Goal: Entertainment & Leisure: Consume media (video, audio)

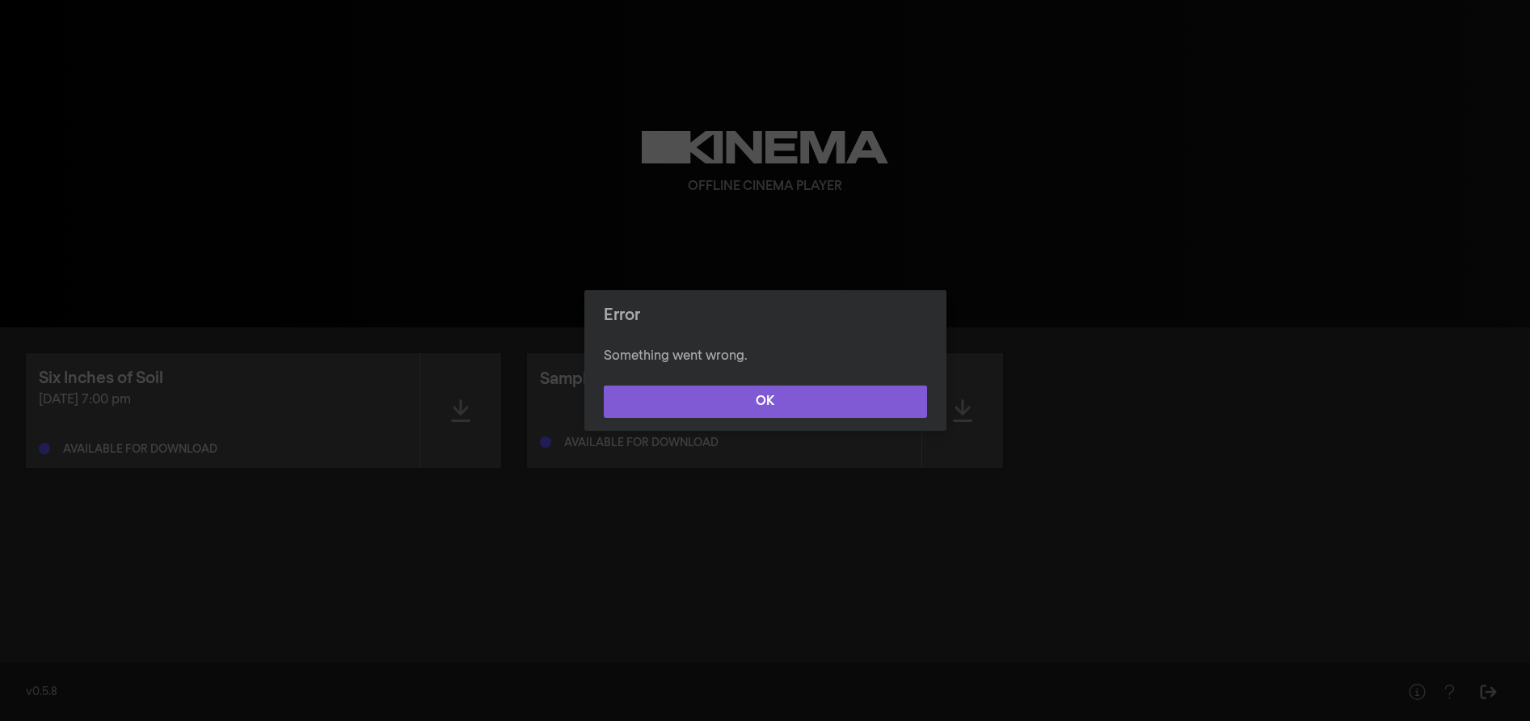
click at [764, 390] on button "OK" at bounding box center [765, 401] width 323 height 32
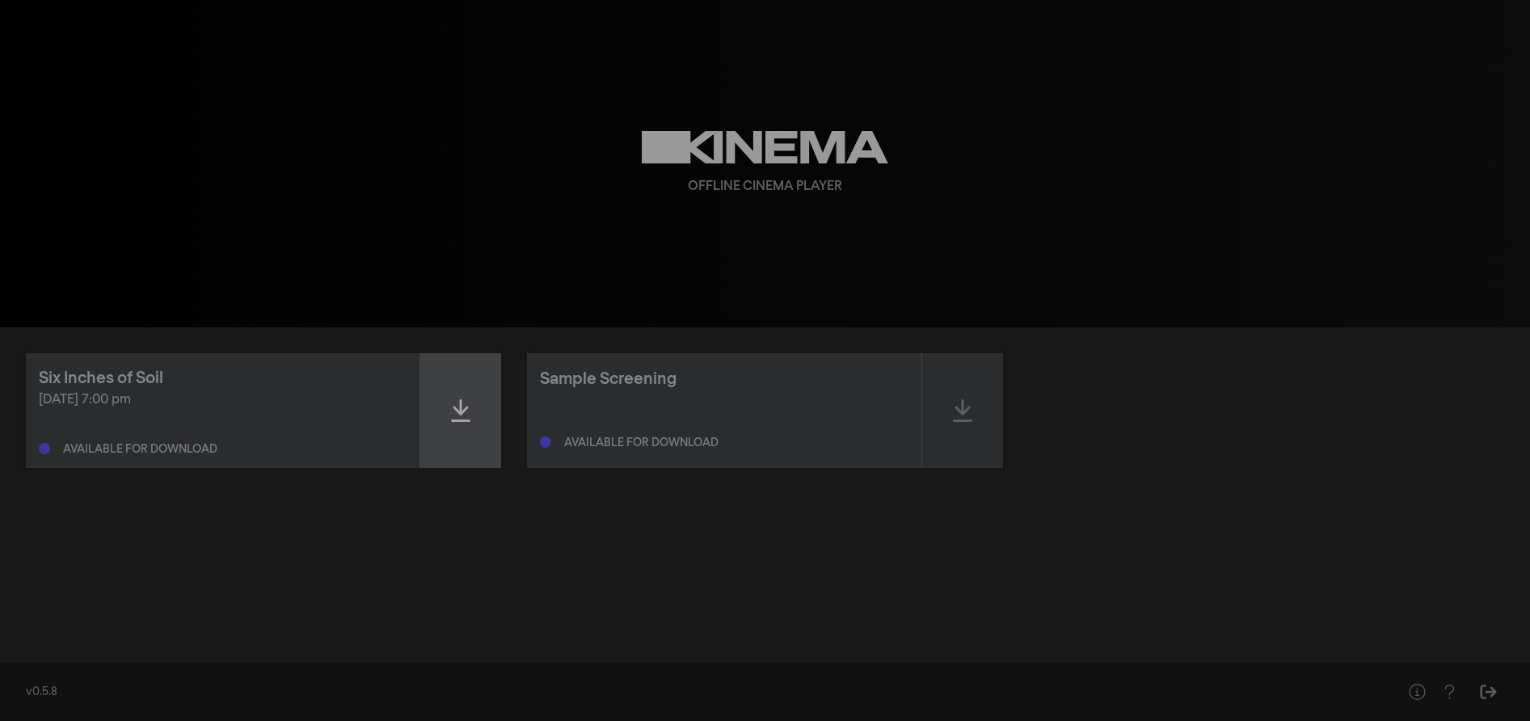
click at [453, 407] on icon at bounding box center [460, 410] width 19 height 23
click at [1412, 508] on div "Six Inches of Soil Oct 8, 2025 at 7:00 pm Ready to play - expires on Oct 9, 202…" at bounding box center [765, 489] width 1530 height 324
click at [462, 410] on icon at bounding box center [460, 411] width 19 height 26
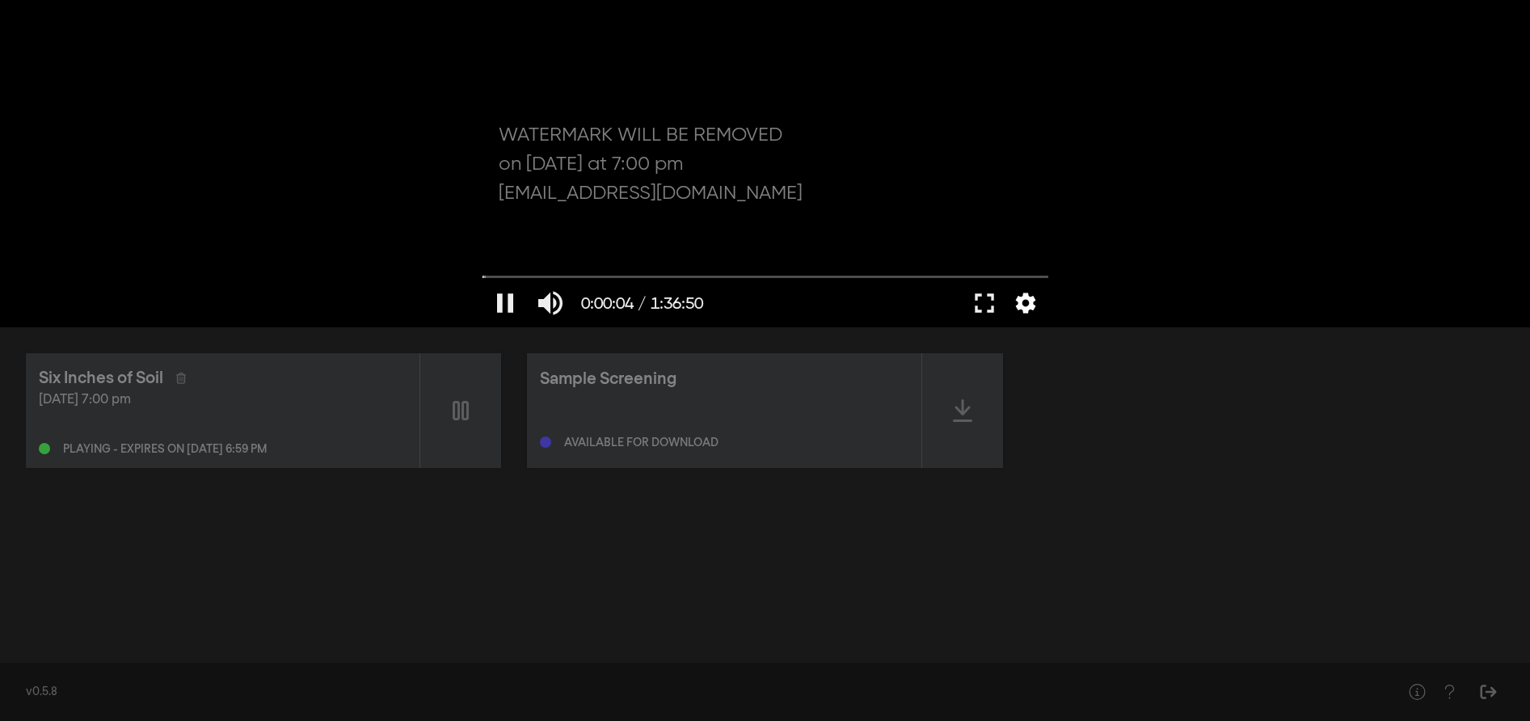
click at [1021, 305] on button "settings" at bounding box center [1025, 303] width 37 height 48
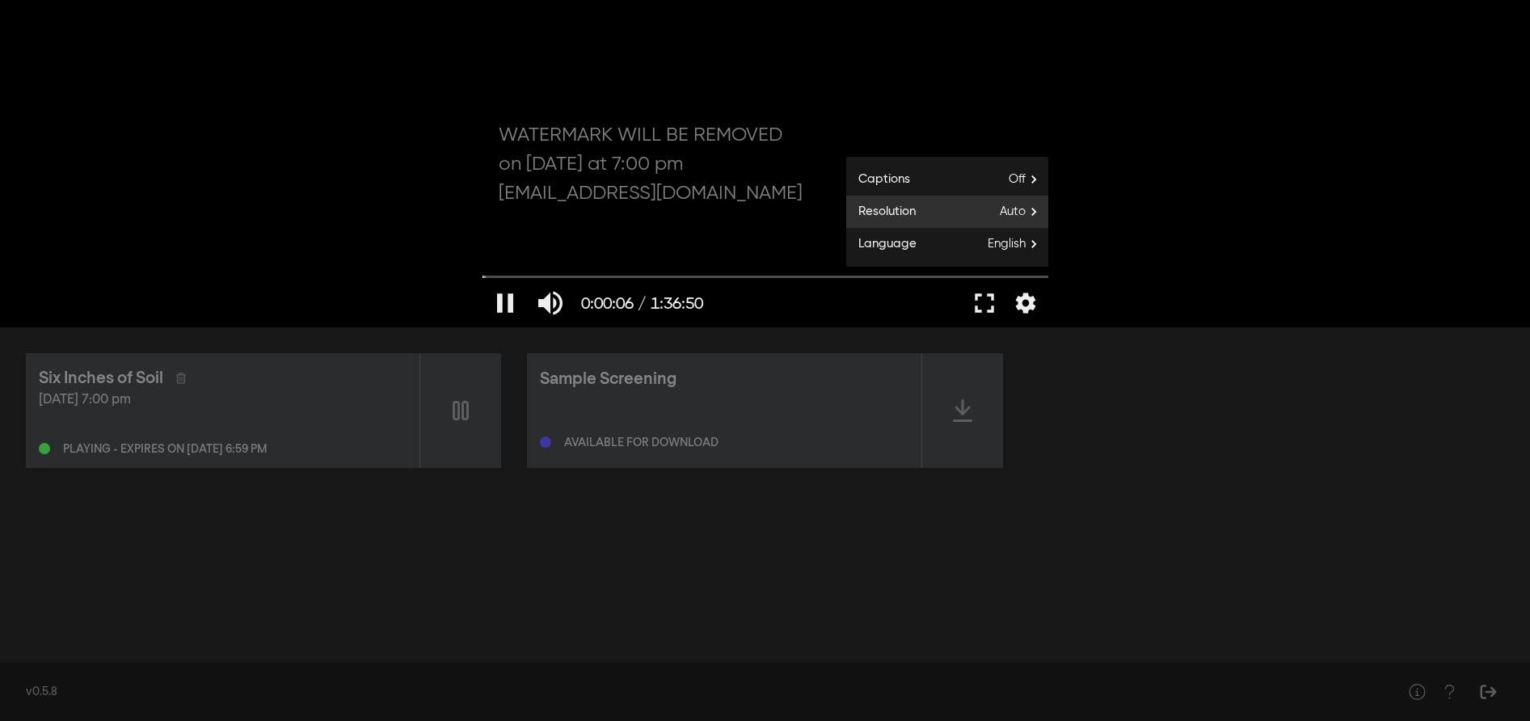
click at [1008, 217] on span "Auto" at bounding box center [1024, 212] width 48 height 24
click at [955, 225] on button "1080p" at bounding box center [947, 224] width 202 height 24
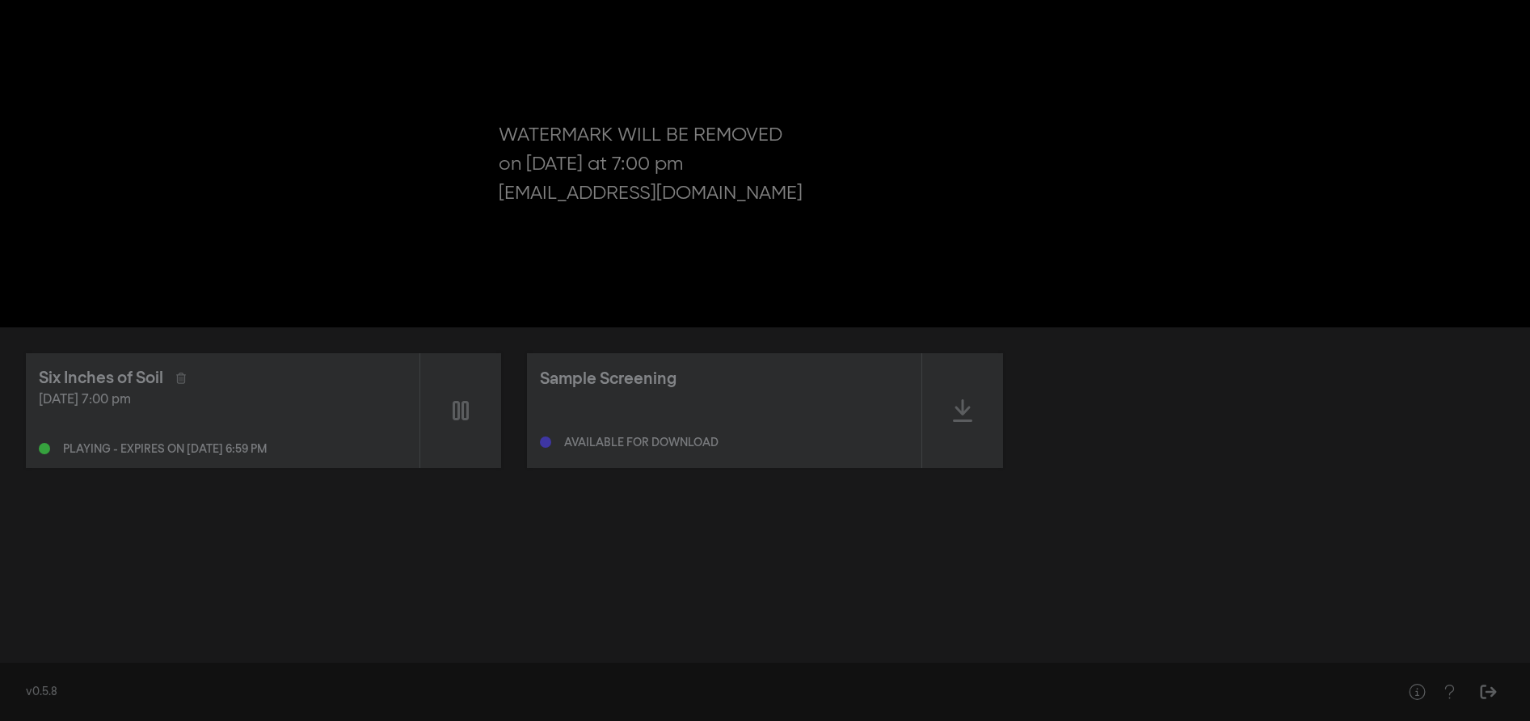
click at [1067, 332] on div "Six Inches of Soil [DATE] 7:00 pm Playing - expires on [DATE] 6:59 pm Sample Sc…" at bounding box center [765, 489] width 1530 height 324
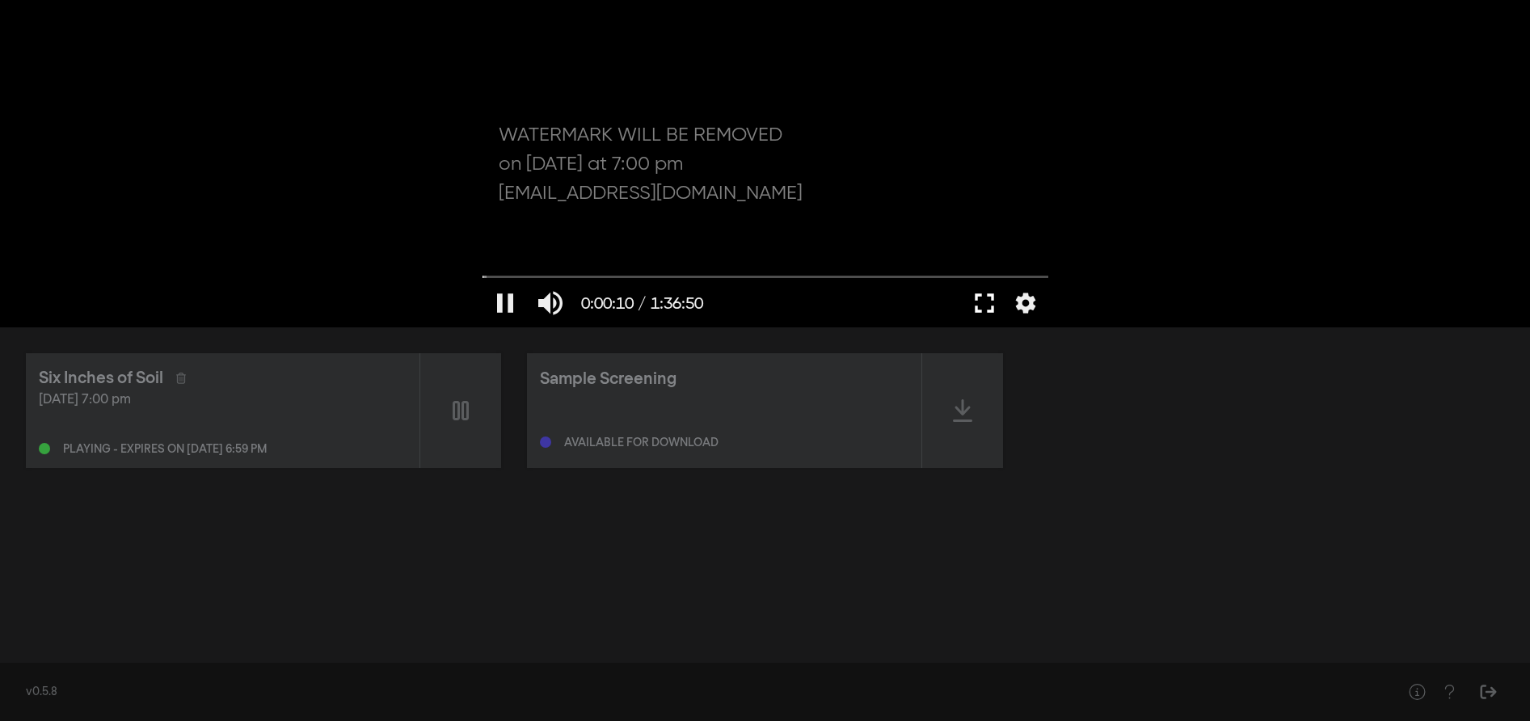
click at [992, 300] on button "fullscreen" at bounding box center [984, 303] width 45 height 48
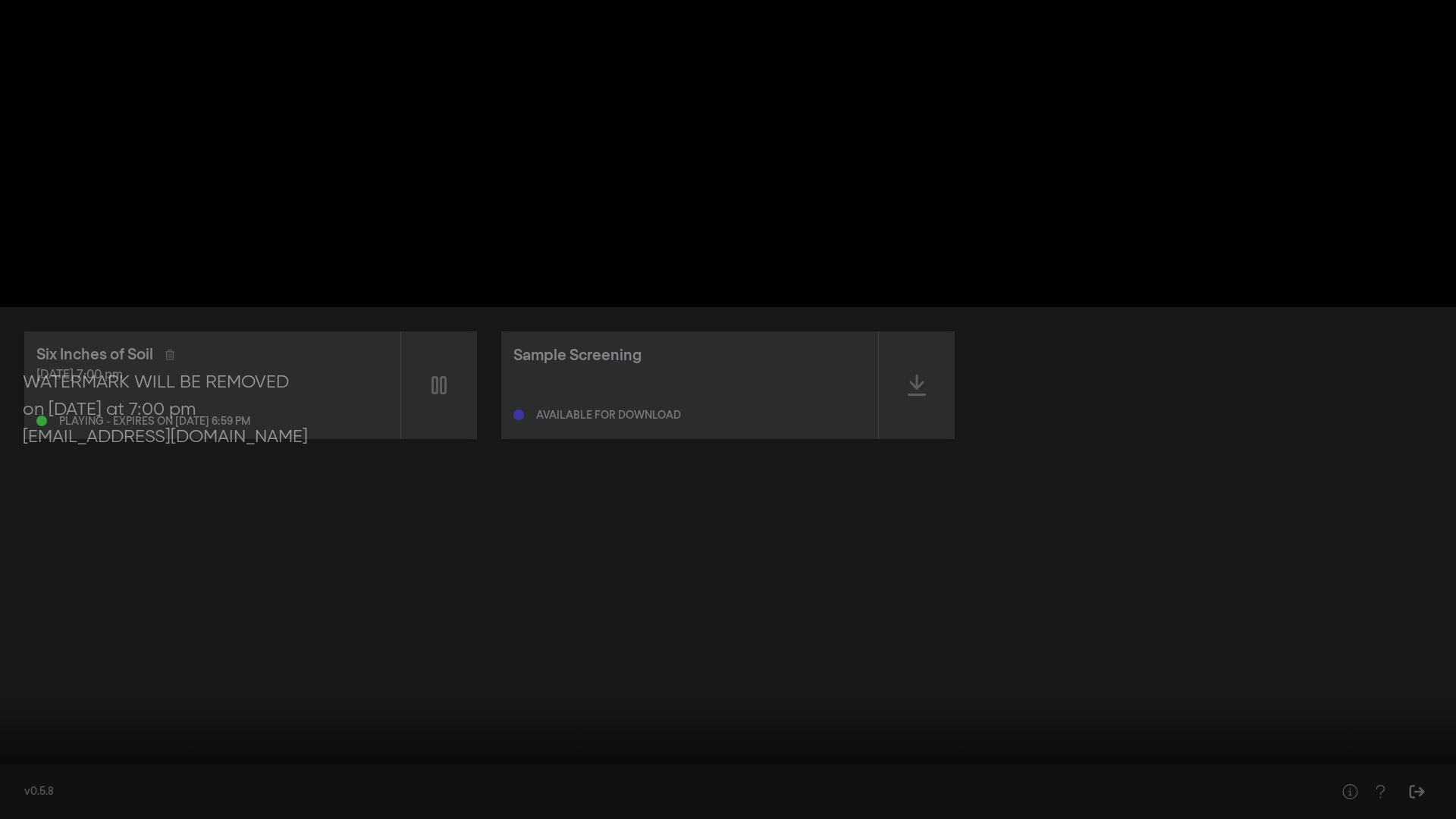
click at [252, 675] on input "Seek" at bounding box center [727, 771] width 1440 height 9
click at [534, 675] on input "Seek" at bounding box center [727, 771] width 1440 height 9
click at [749, 675] on input "Seek" at bounding box center [727, 771] width 1440 height 9
click at [1092, 675] on input "Seek" at bounding box center [727, 771] width 1440 height 9
click at [1345, 675] on input "Seek" at bounding box center [727, 771] width 1440 height 9
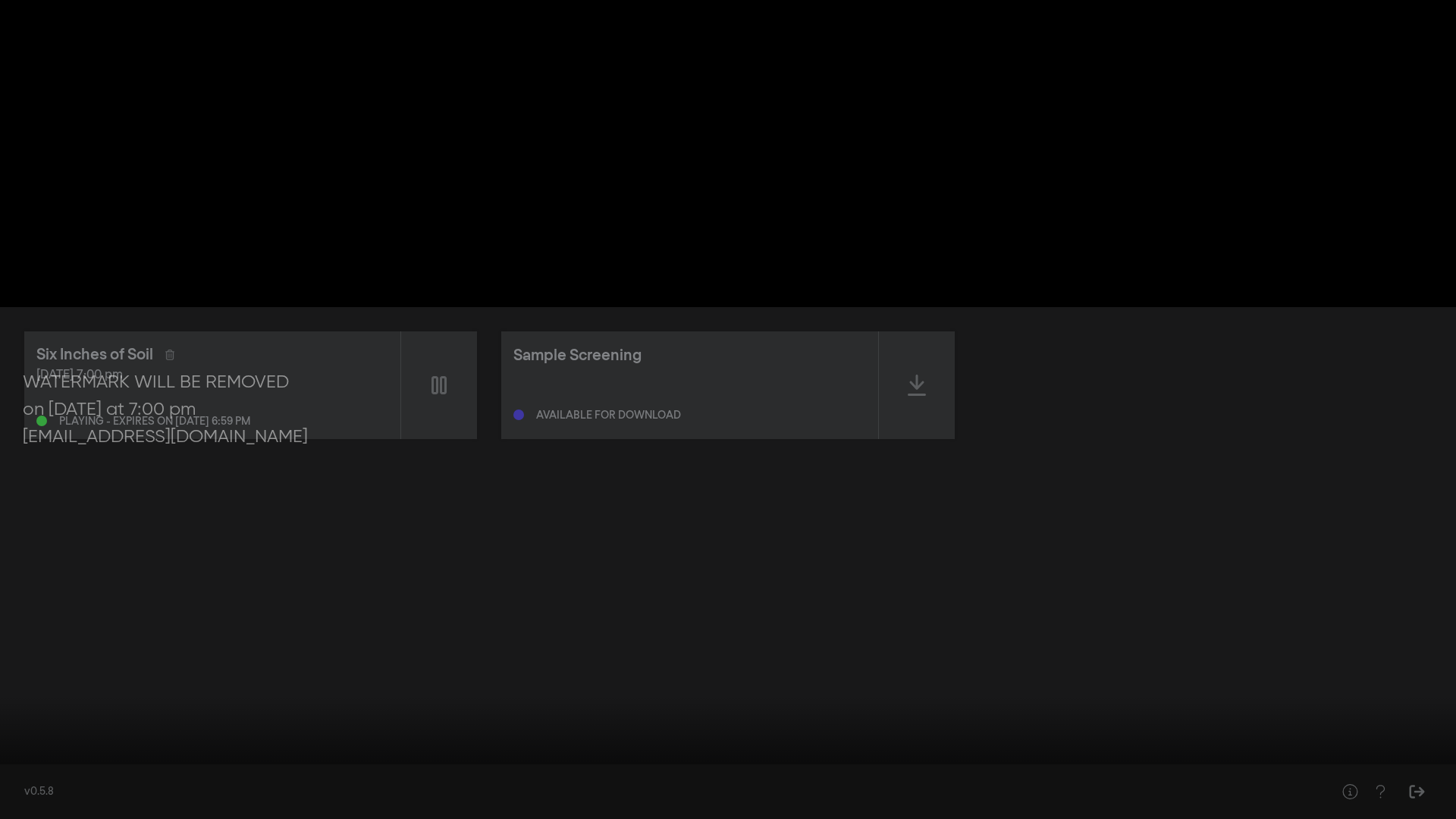
click at [1423, 675] on input "Seek" at bounding box center [727, 771] width 1440 height 9
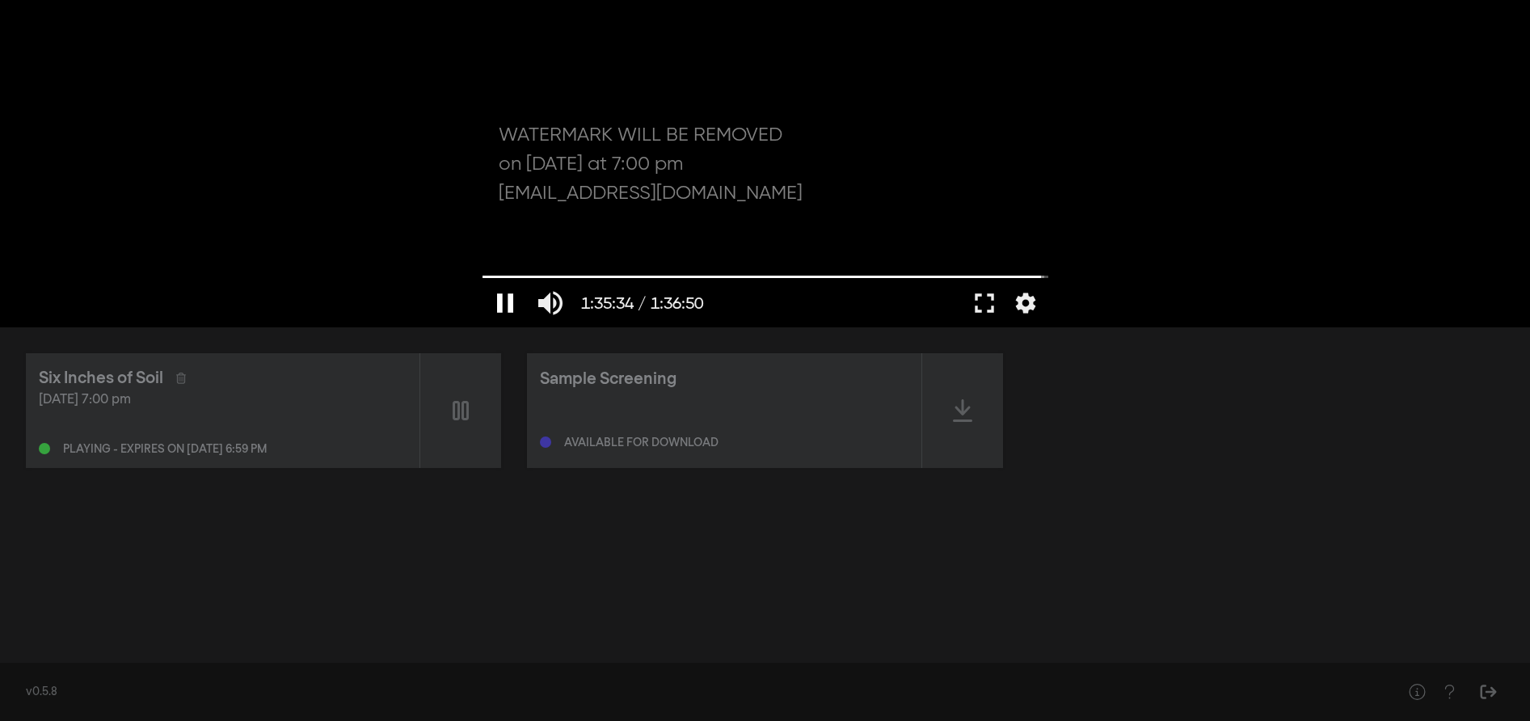
click at [504, 307] on button "pause" at bounding box center [504, 303] width 45 height 48
drag, startPoint x: 501, startPoint y: 275, endPoint x: 434, endPoint y: 284, distance: 67.8
click at [482, 281] on input "Seek" at bounding box center [765, 277] width 566 height 10
click at [1206, 313] on div "play_arrow 0:00:00 / 1:36:50 volume_up fullscreen settings closed_caption Capti…" at bounding box center [765, 163] width 1530 height 327
click at [684, 507] on div "Six Inches of Soil Oct 8, 2025 at 7:00 pm Ready to play - expires on Oct 9, 202…" at bounding box center [765, 489] width 1530 height 324
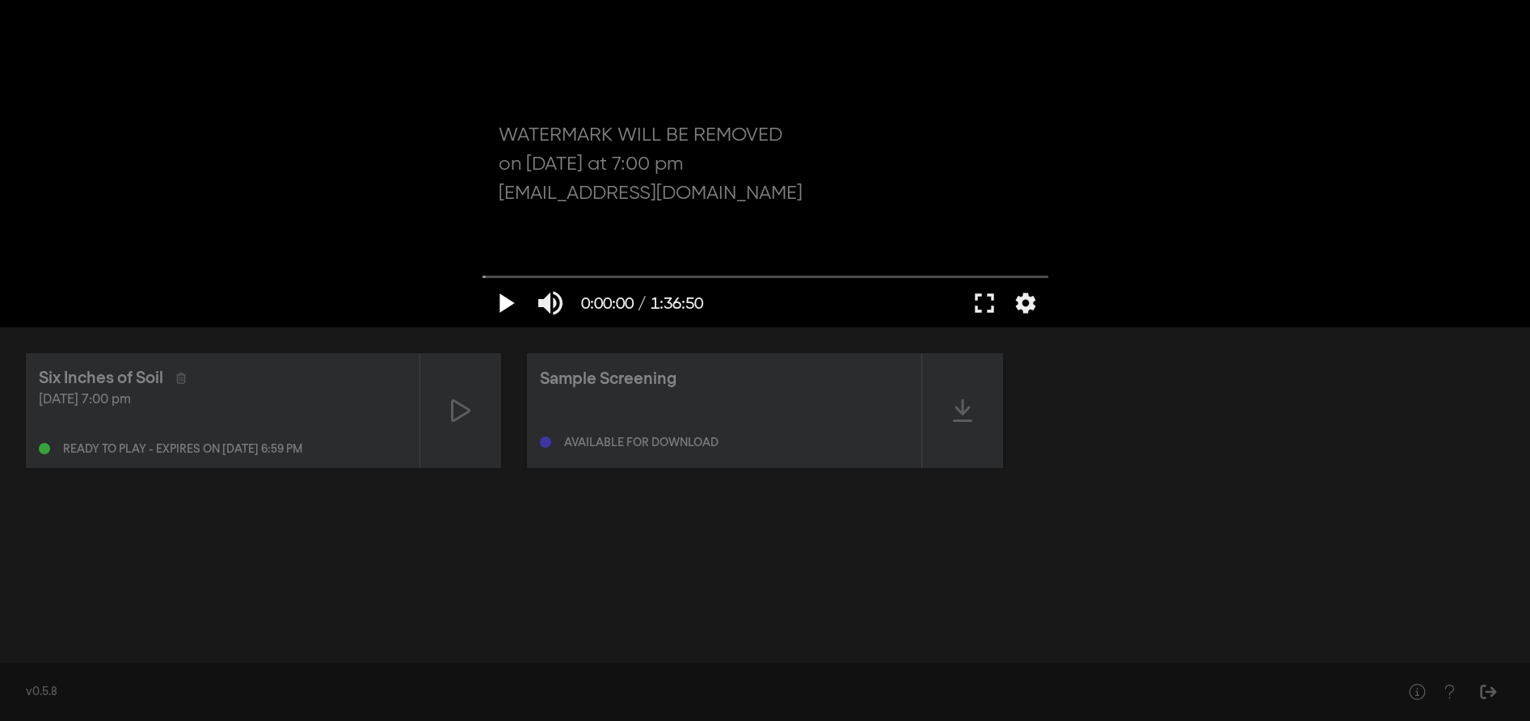
click at [494, 289] on button "play_arrow" at bounding box center [504, 303] width 45 height 48
drag, startPoint x: 499, startPoint y: 272, endPoint x: 558, endPoint y: 279, distance: 59.3
click at [558, 279] on input "Seek" at bounding box center [765, 277] width 566 height 10
drag, startPoint x: 576, startPoint y: 275, endPoint x: 675, endPoint y: 276, distance: 98.6
click at [674, 276] on input "Seek" at bounding box center [765, 277] width 566 height 10
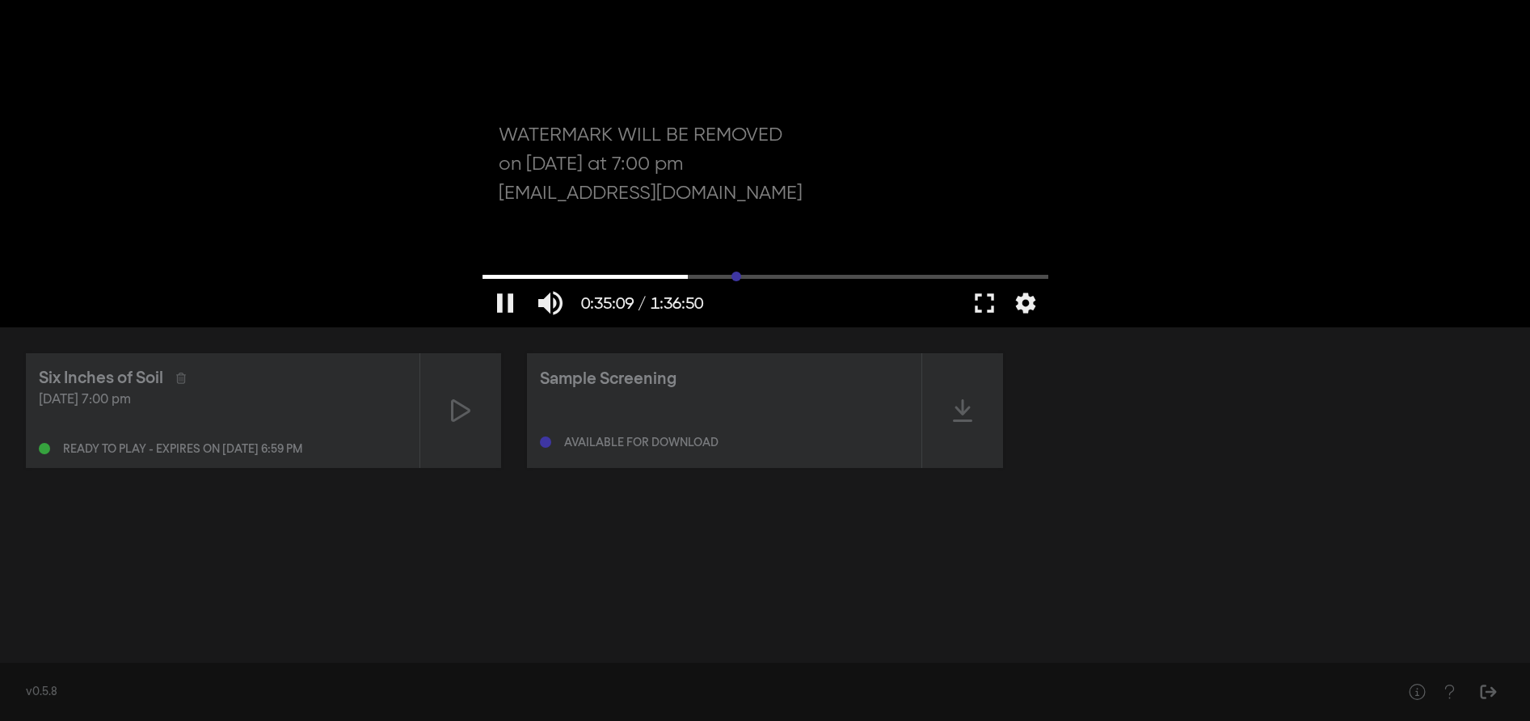
drag, startPoint x: 686, startPoint y: 276, endPoint x: 744, endPoint y: 274, distance: 58.2
click at [736, 275] on input "Seek" at bounding box center [765, 277] width 566 height 10
drag, startPoint x: 775, startPoint y: 270, endPoint x: 807, endPoint y: 273, distance: 31.7
click at [806, 272] on div "pause 0:43:28 / 1:36:50 volume_up fullscreen settings closed_caption Captions O…" at bounding box center [765, 163] width 582 height 327
click at [816, 273] on input "Seek" at bounding box center [765, 277] width 566 height 10
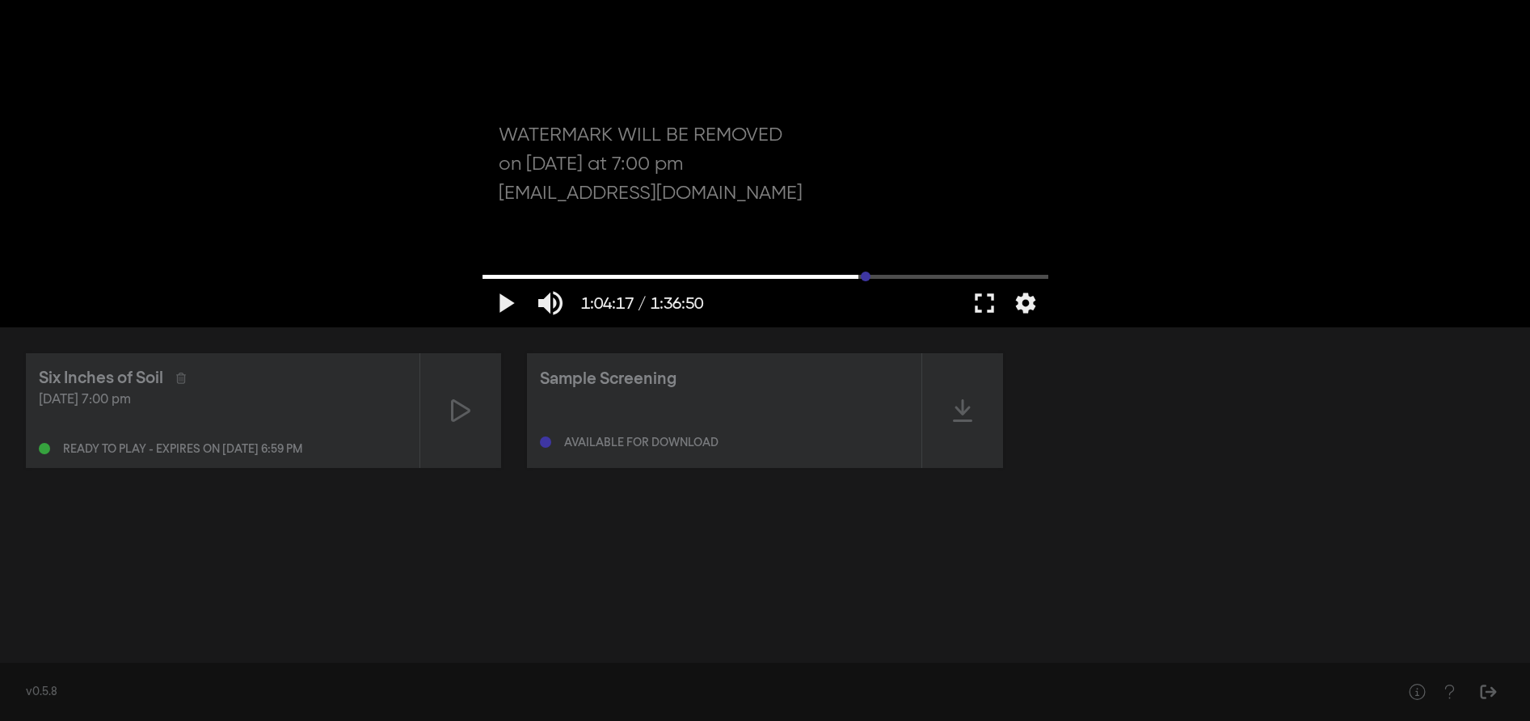
drag, startPoint x: 856, startPoint y: 274, endPoint x: 869, endPoint y: 273, distance: 13.0
click at [866, 273] on input "Seek" at bounding box center [765, 277] width 566 height 10
drag, startPoint x: 870, startPoint y: 272, endPoint x: 537, endPoint y: 261, distance: 333.1
click at [539, 272] on input "Seek" at bounding box center [765, 277] width 566 height 10
drag, startPoint x: 517, startPoint y: 277, endPoint x: 399, endPoint y: 276, distance: 118.0
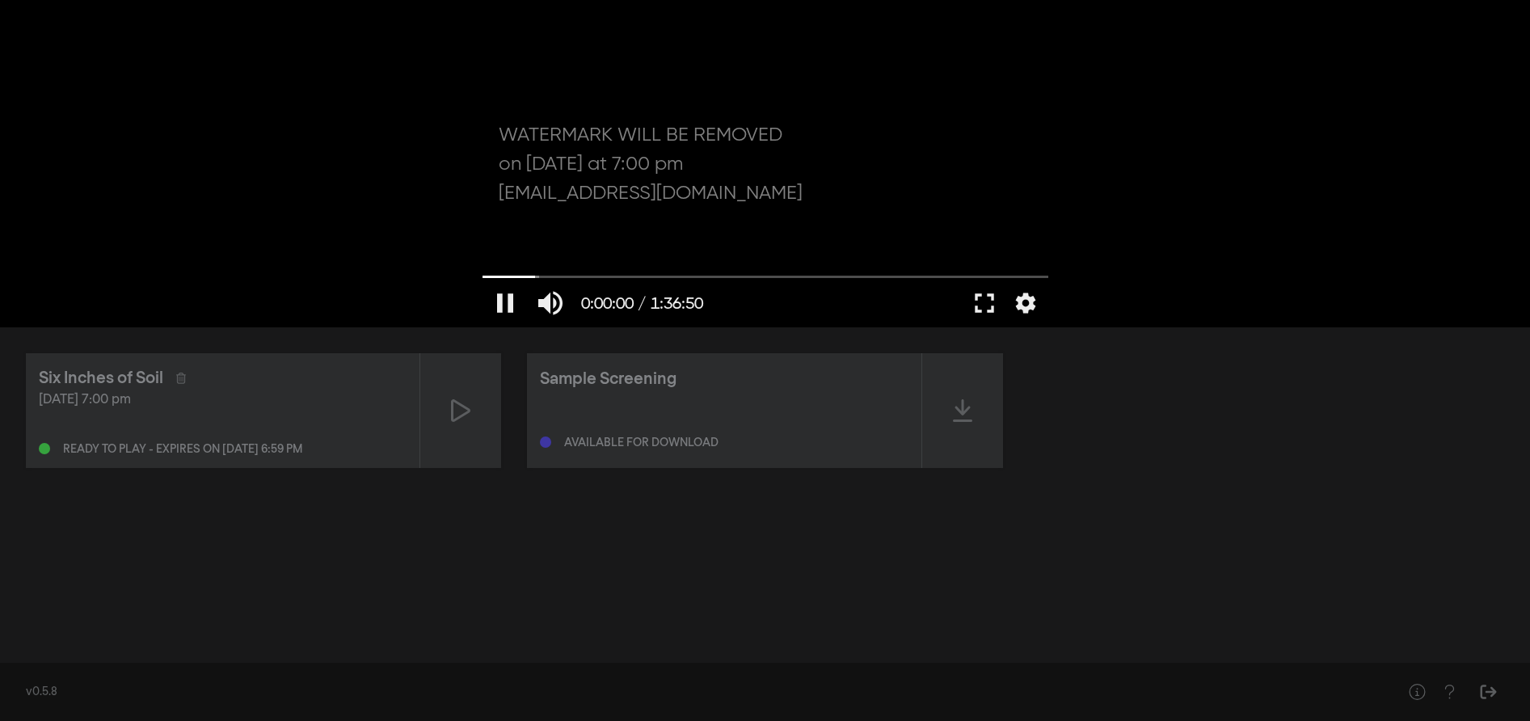
type input "0"
click at [482, 277] on input "Seek" at bounding box center [765, 277] width 566 height 10
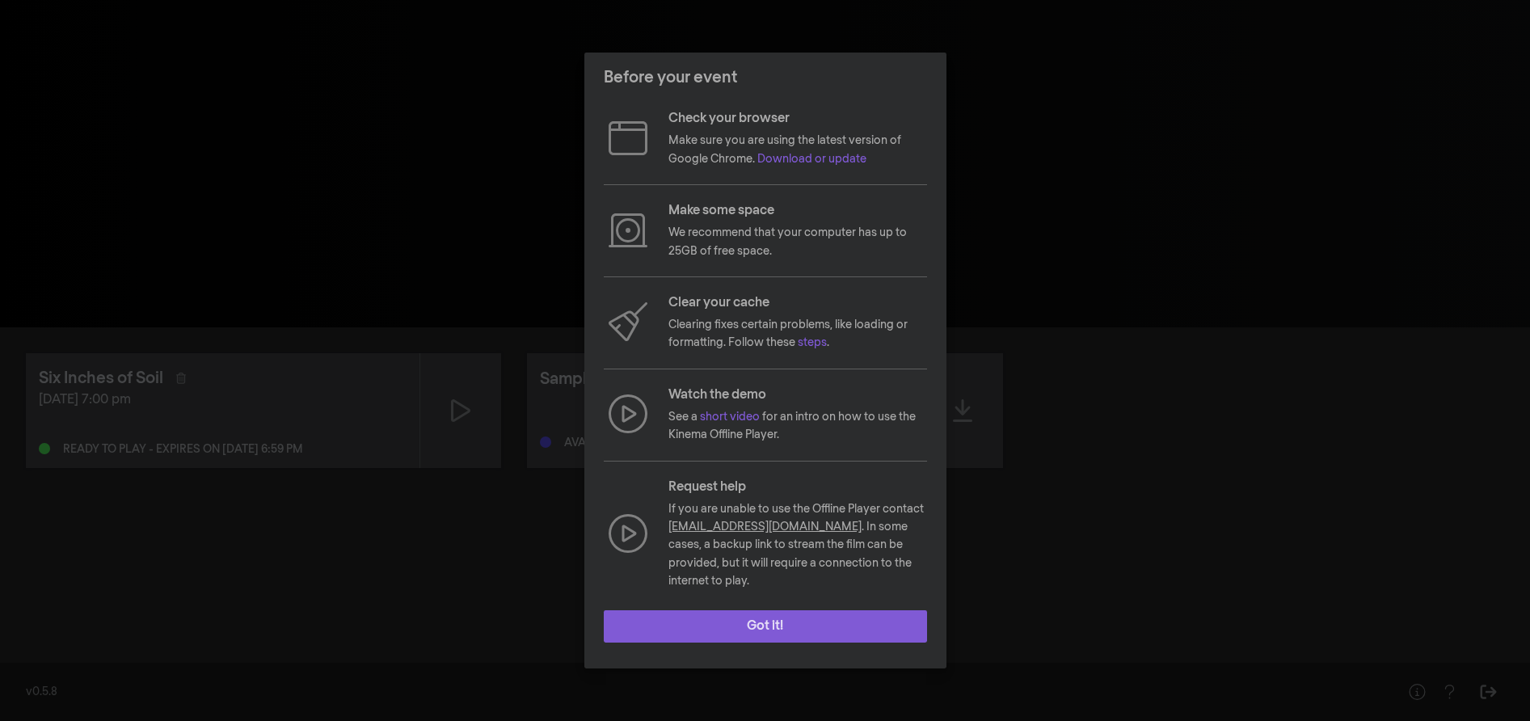
click at [779, 616] on button "Got it!" at bounding box center [765, 626] width 323 height 32
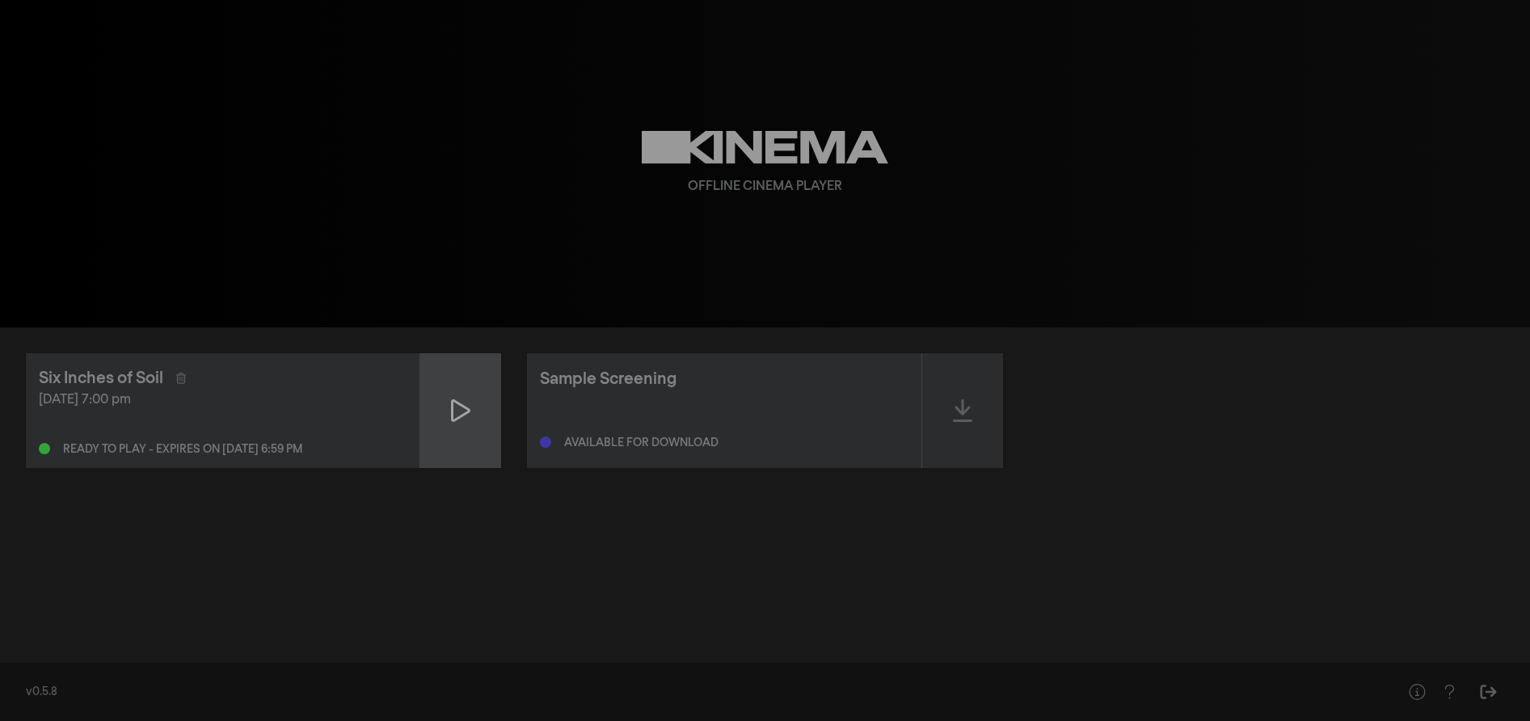
click at [461, 418] on icon at bounding box center [460, 411] width 19 height 26
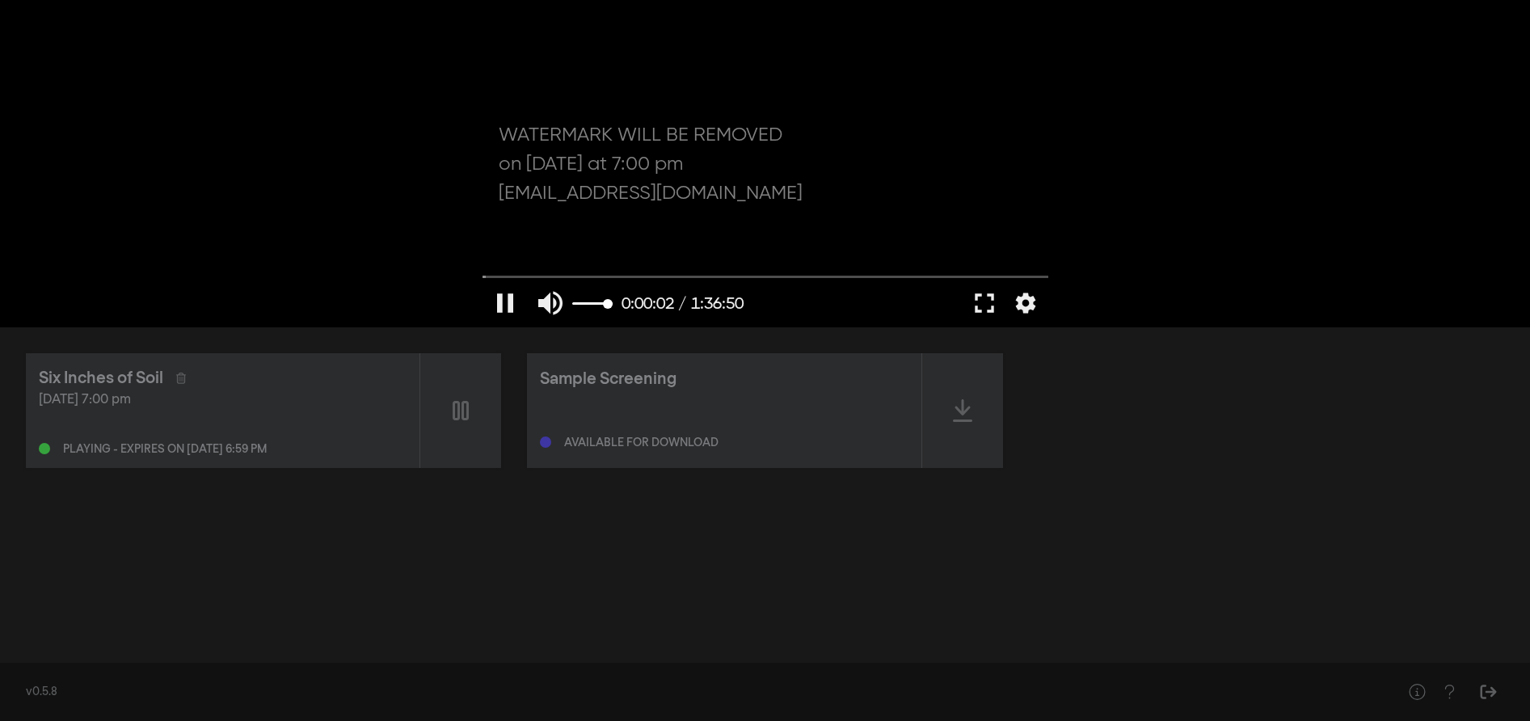
type input "2.173823"
type input "0.86389802631579"
type input "2.265535"
type input "0.870065789473684"
type input "2.281565"
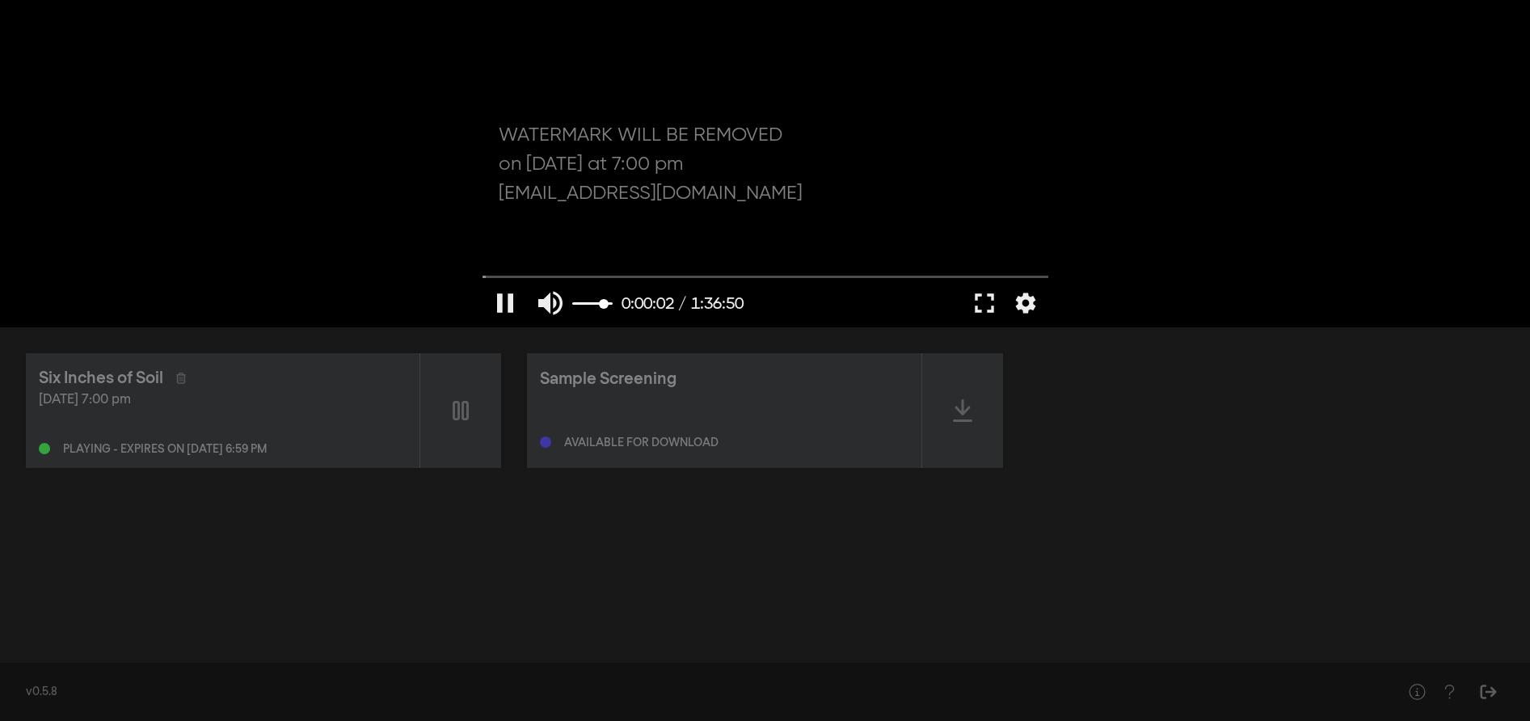
type input "0.875822368421053"
type input "2.29969"
type input "0.887746710526316"
type input "2.307609"
type input "0.887746710526316"
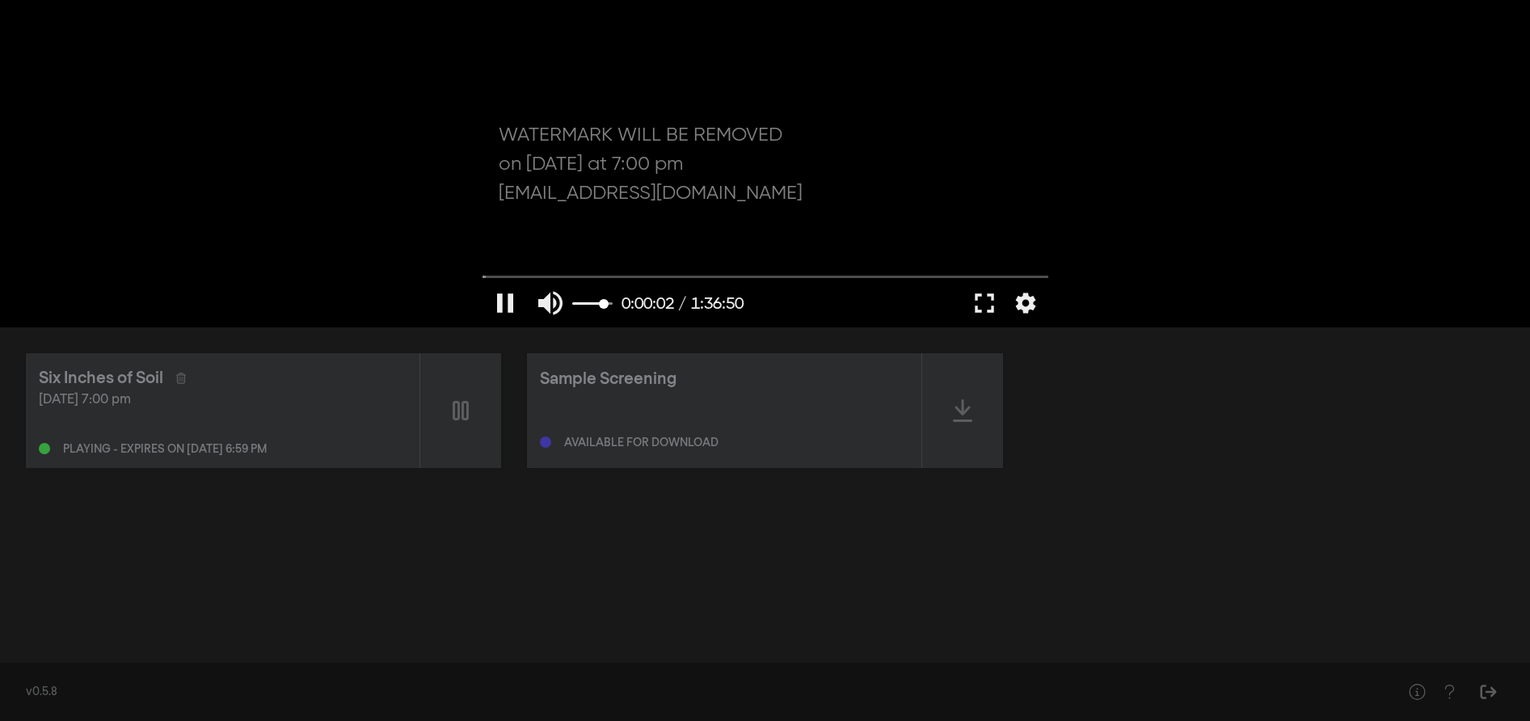
click at [604, 304] on input "volume" at bounding box center [592, 304] width 40 height 10
click at [564, 279] on input "Seek" at bounding box center [765, 277] width 566 height 10
click at [988, 306] on button "fullscreen" at bounding box center [984, 303] width 45 height 48
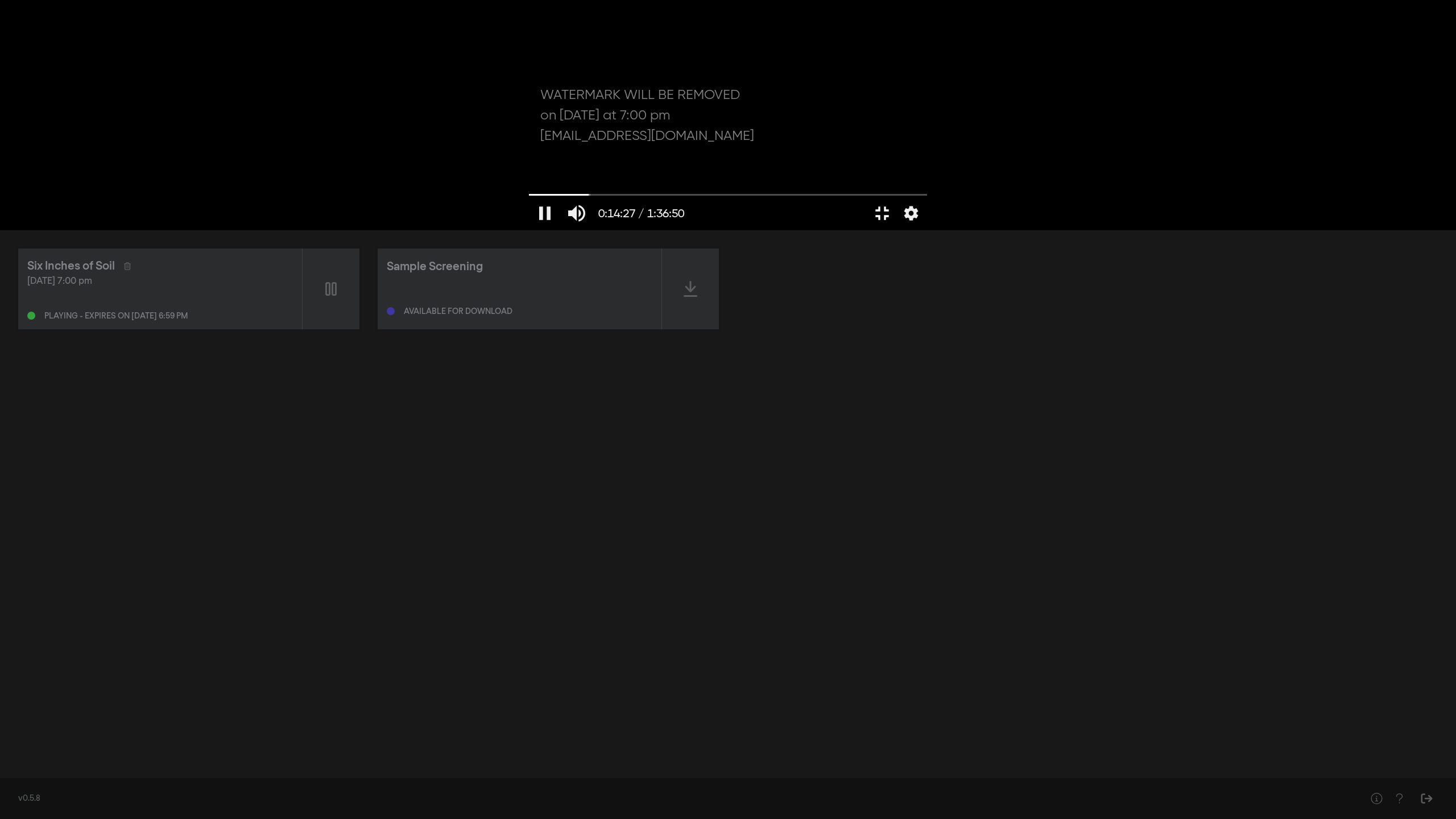
type input "867.853296"
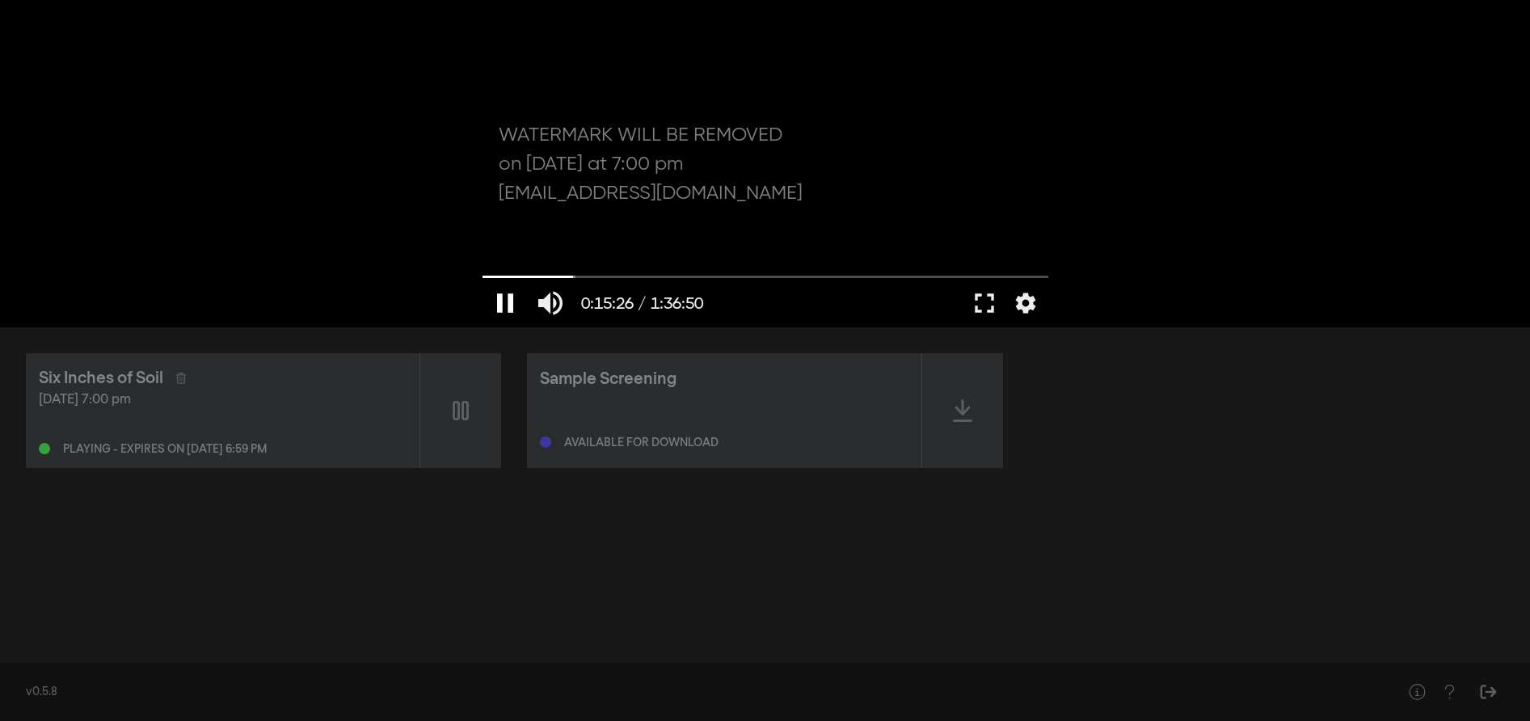
click at [508, 305] on button "pause" at bounding box center [504, 303] width 45 height 48
click at [512, 295] on button "play_arrow" at bounding box center [504, 303] width 45 height 48
click at [971, 304] on button "fullscreen" at bounding box center [984, 303] width 45 height 48
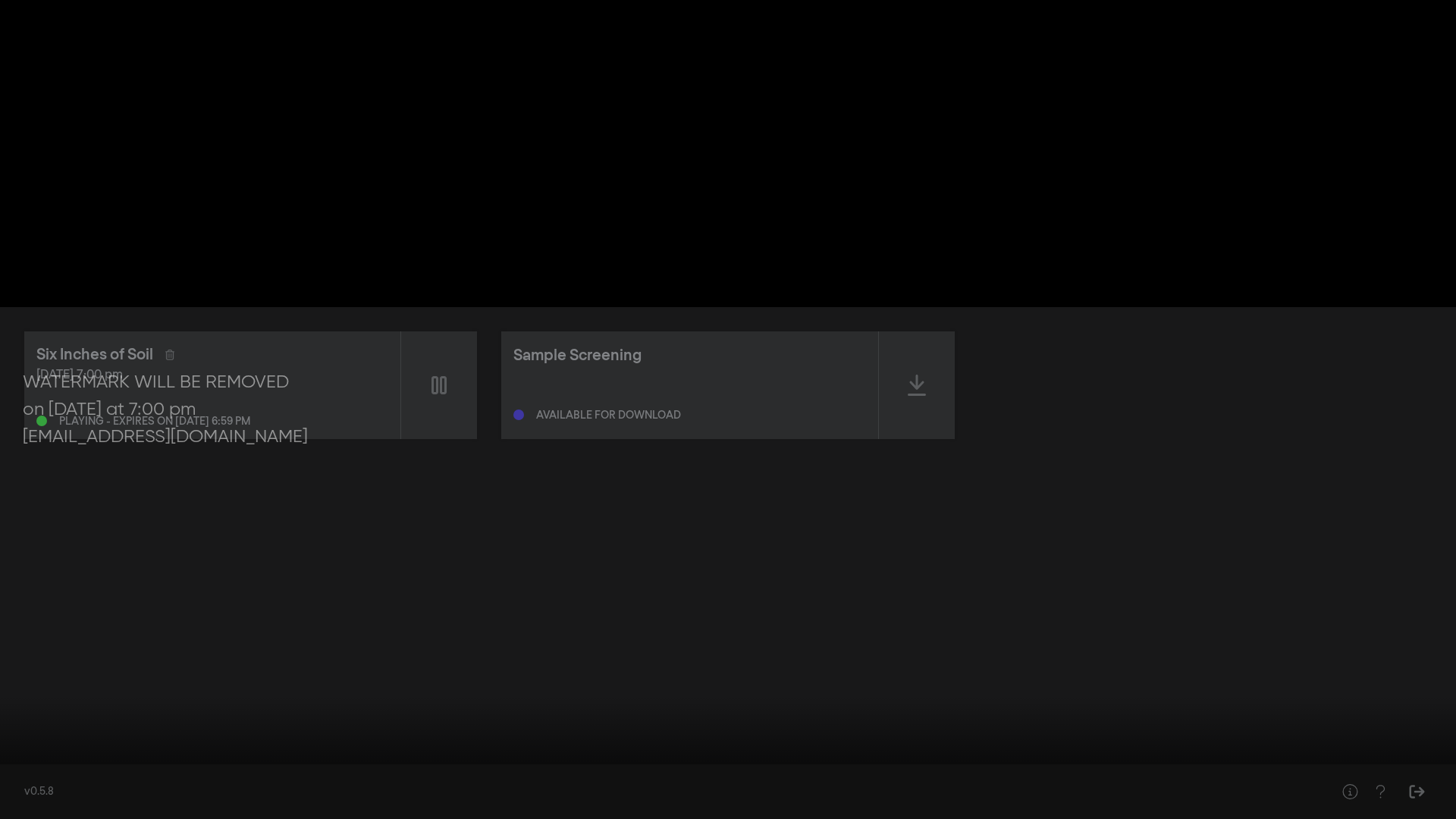
click at [8, 675] on input "Seek" at bounding box center [727, 772] width 1440 height 9
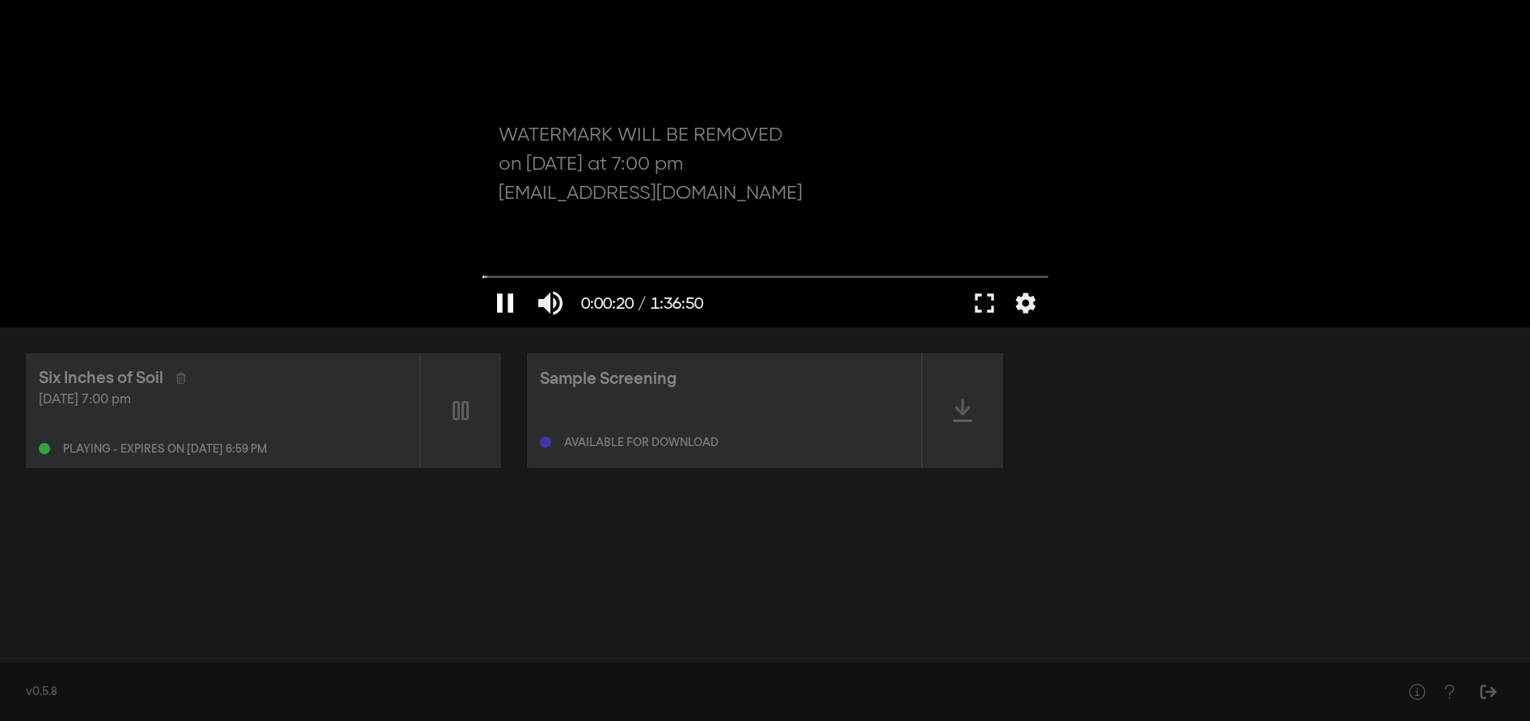
click at [508, 304] on button "pause" at bounding box center [504, 303] width 45 height 48
click at [508, 304] on button "play_arrow" at bounding box center [504, 303] width 45 height 48
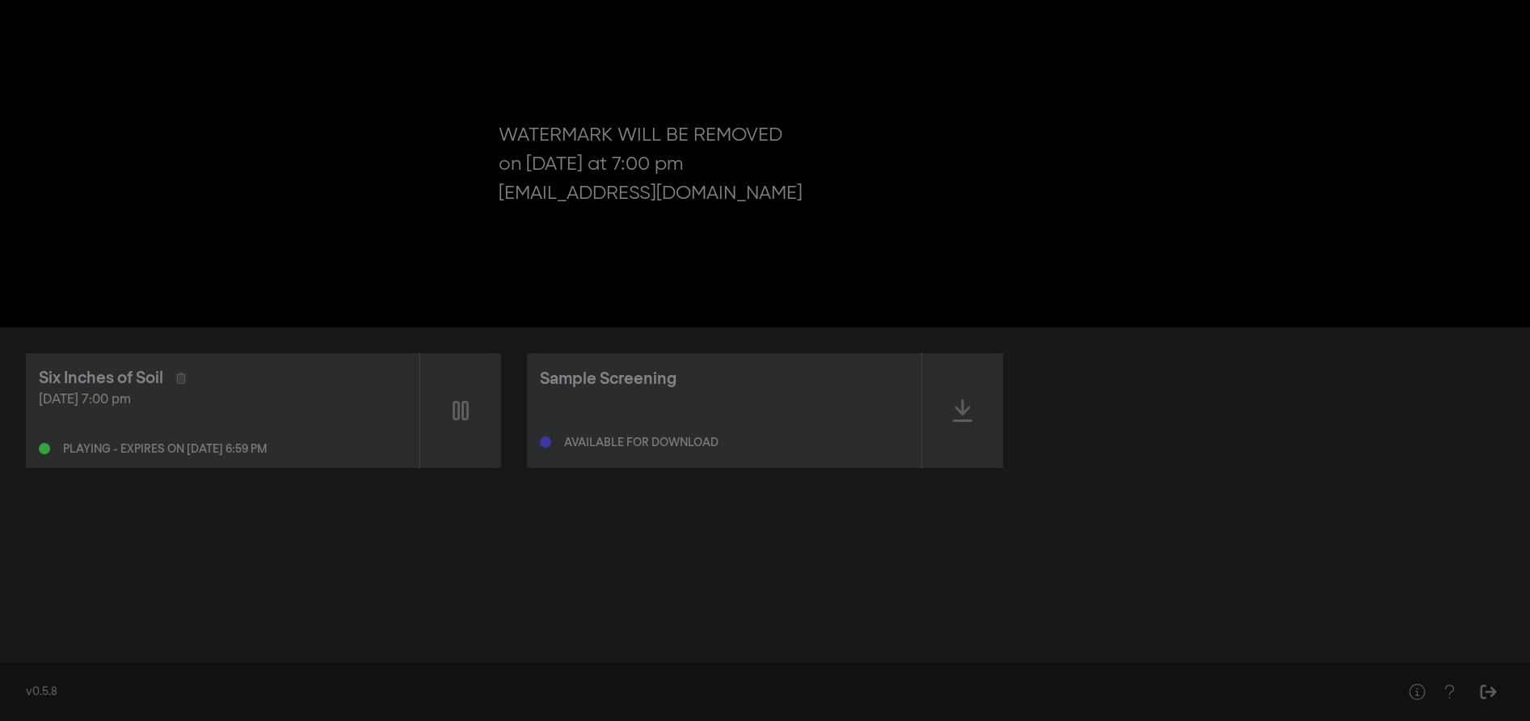
click at [1257, 502] on div "Six Inches of Soil [DATE] 7:00 pm Playing - expires on [DATE] 6:59 pm Sample Sc…" at bounding box center [765, 489] width 1530 height 324
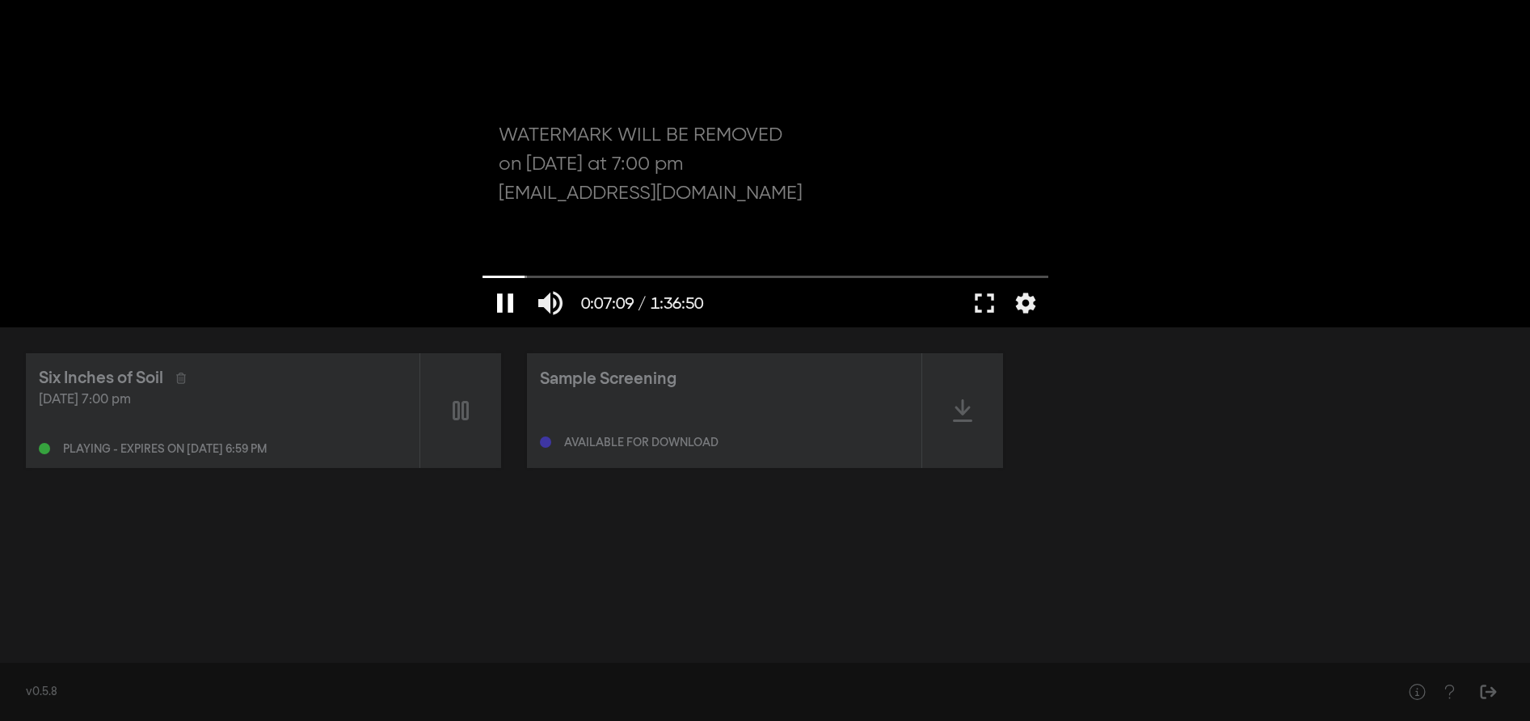
click at [498, 311] on button "pause" at bounding box center [504, 303] width 45 height 48
drag, startPoint x: 496, startPoint y: 273, endPoint x: 464, endPoint y: 274, distance: 32.3
click at [482, 274] on input "Seek" at bounding box center [765, 277] width 566 height 10
click at [1031, 297] on button "settings" at bounding box center [1025, 303] width 37 height 48
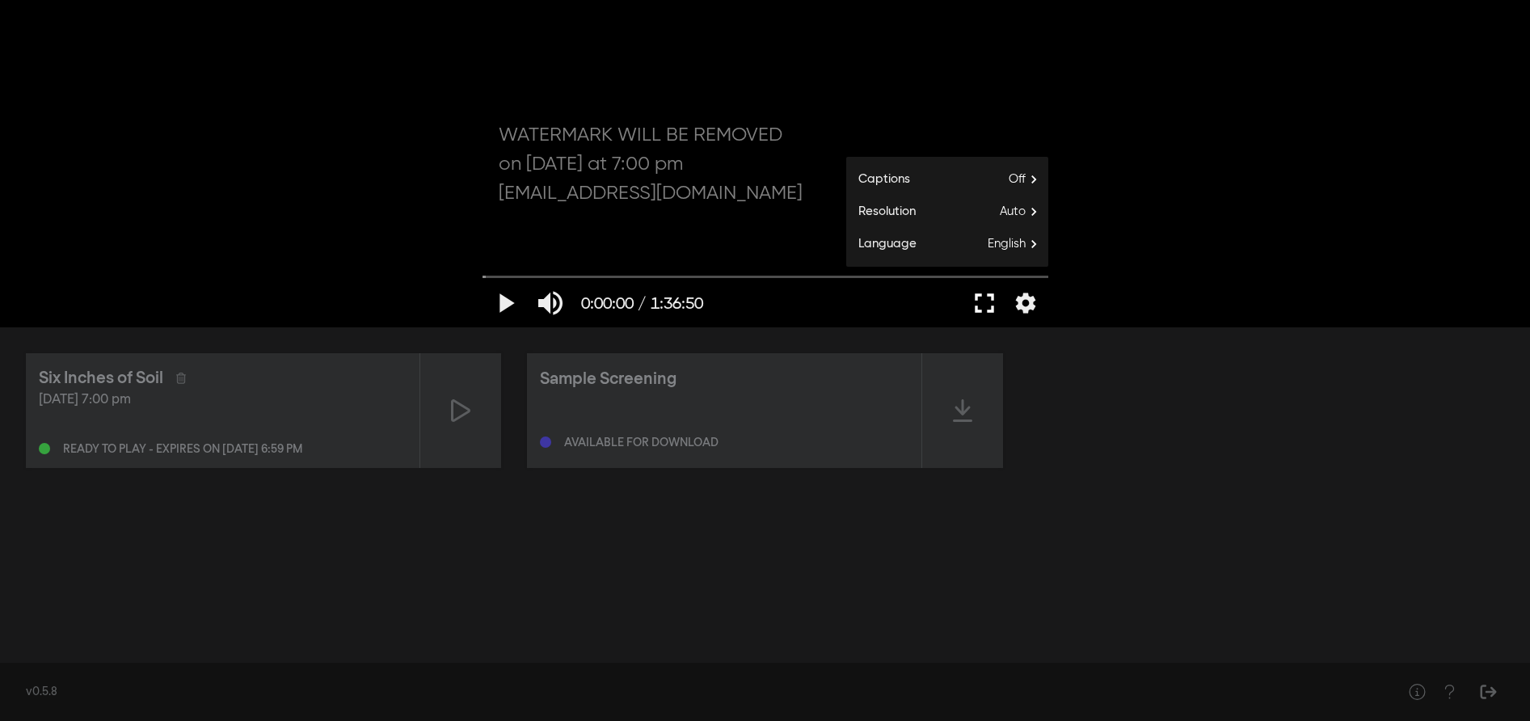
click at [984, 296] on button "fullscreen" at bounding box center [984, 303] width 45 height 48
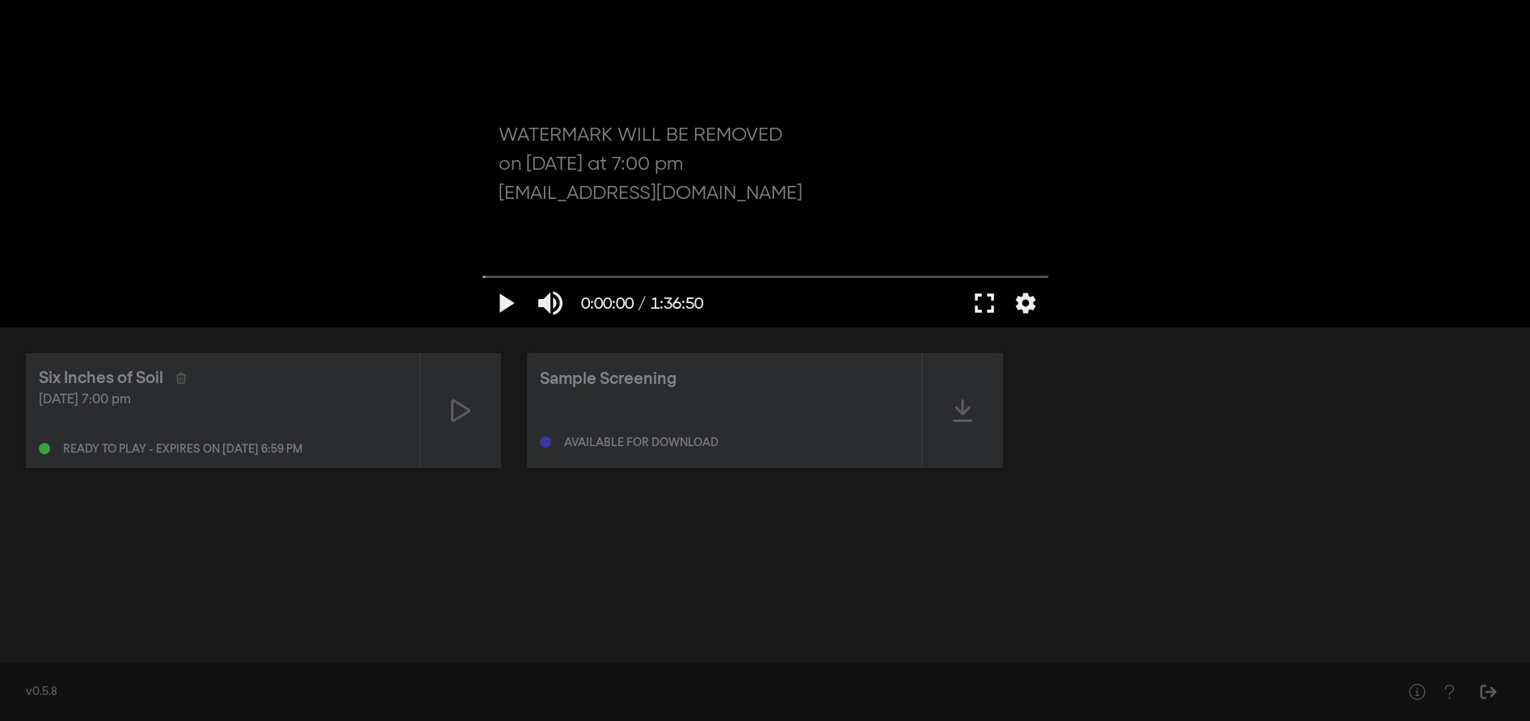
click at [962, 279] on button "fullscreen" at bounding box center [984, 303] width 45 height 48
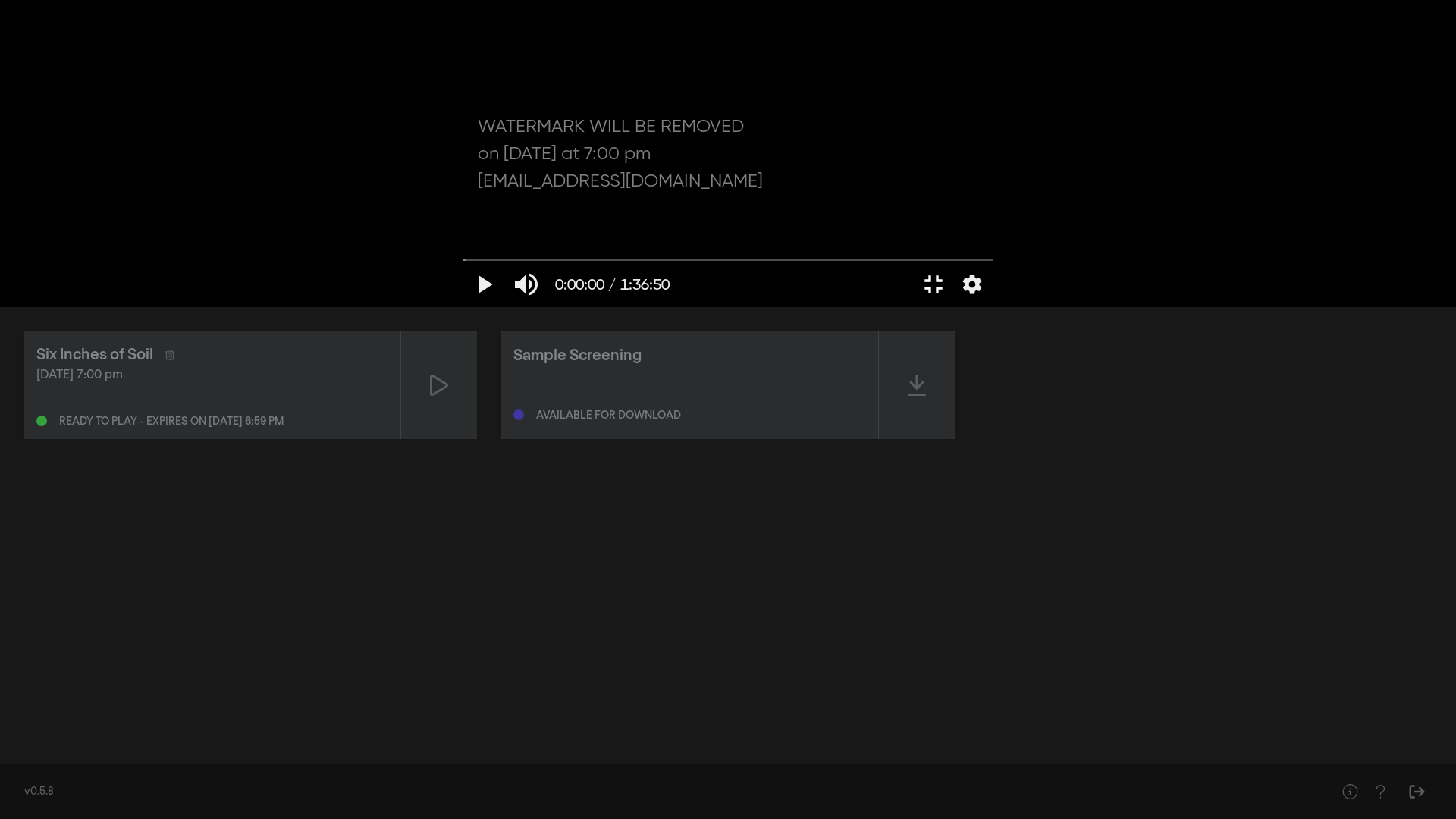
click at [912, 262] on button "fullscreen_exit" at bounding box center [933, 284] width 42 height 45
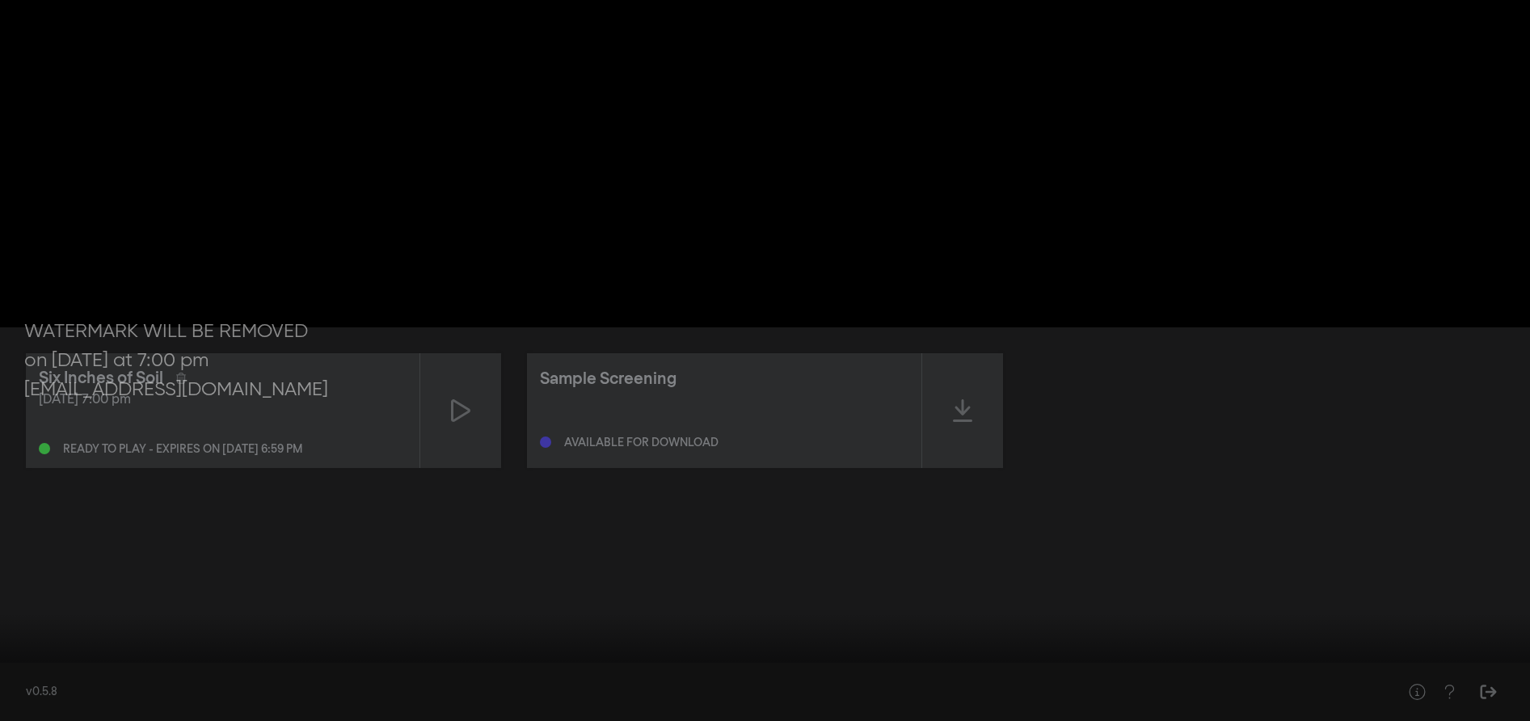
click at [1435, 672] on button "fullscreen" at bounding box center [1457, 696] width 45 height 48
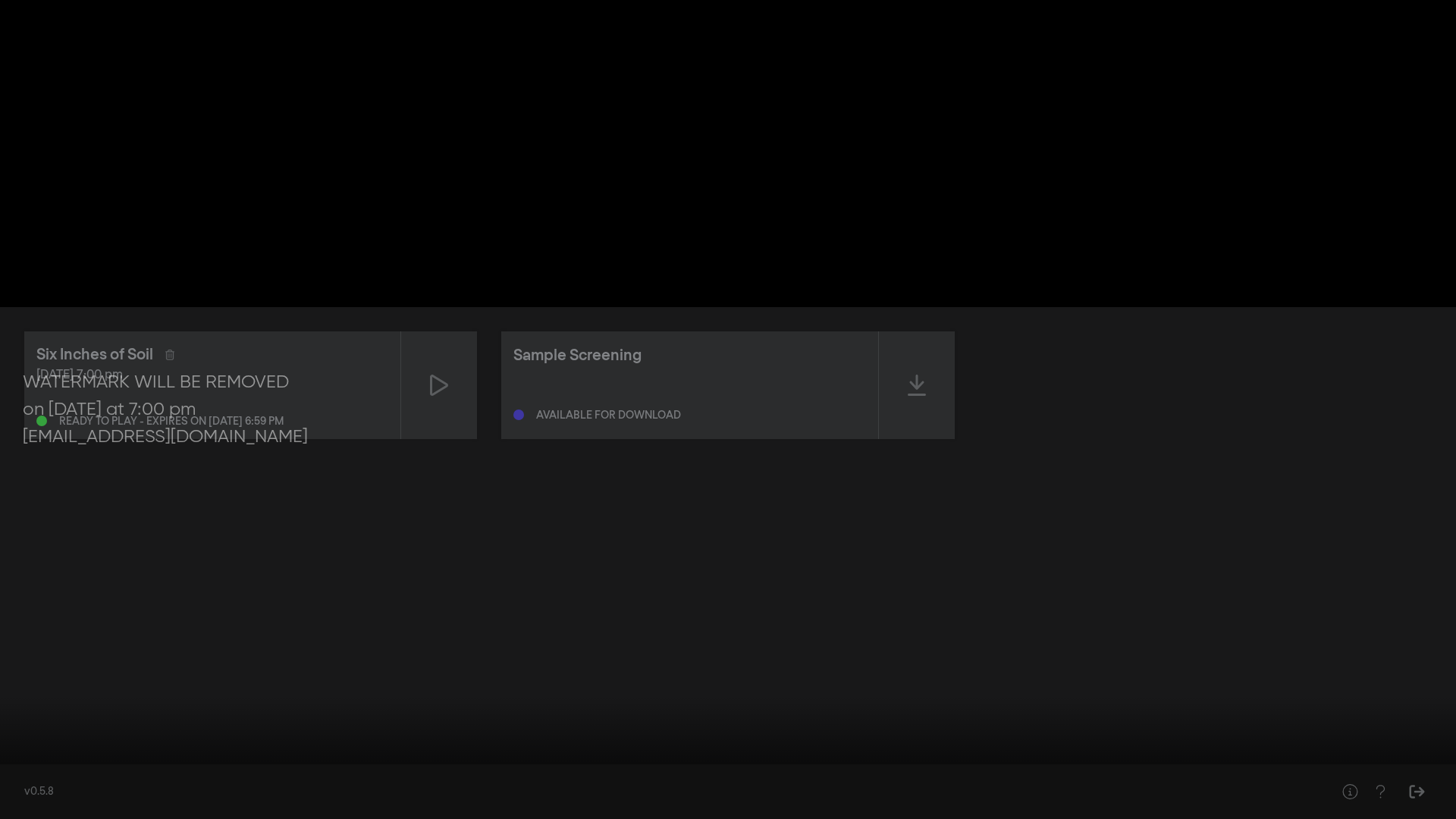
click at [1367, 675] on button "fullscreen_exit" at bounding box center [1388, 796] width 42 height 45
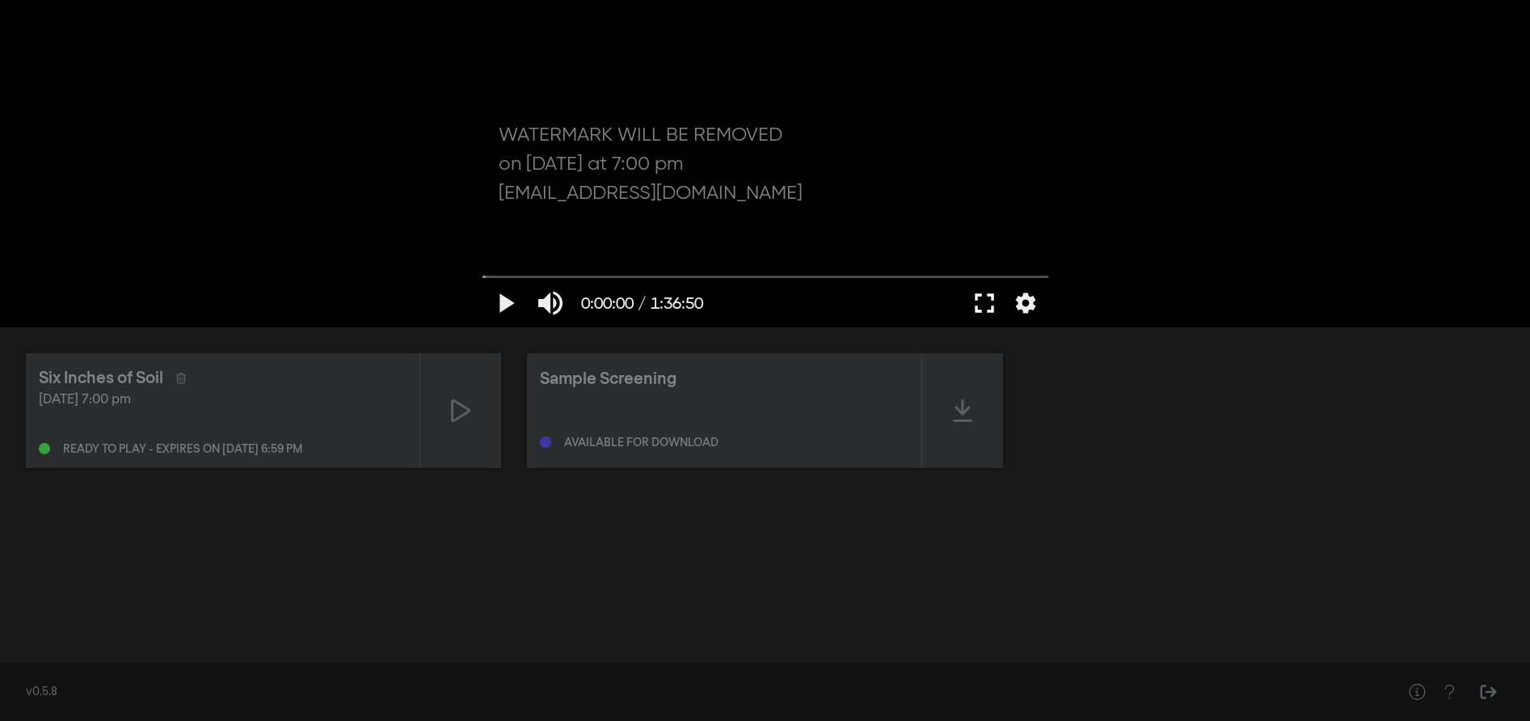
click at [972, 304] on button "fullscreen" at bounding box center [984, 303] width 45 height 48
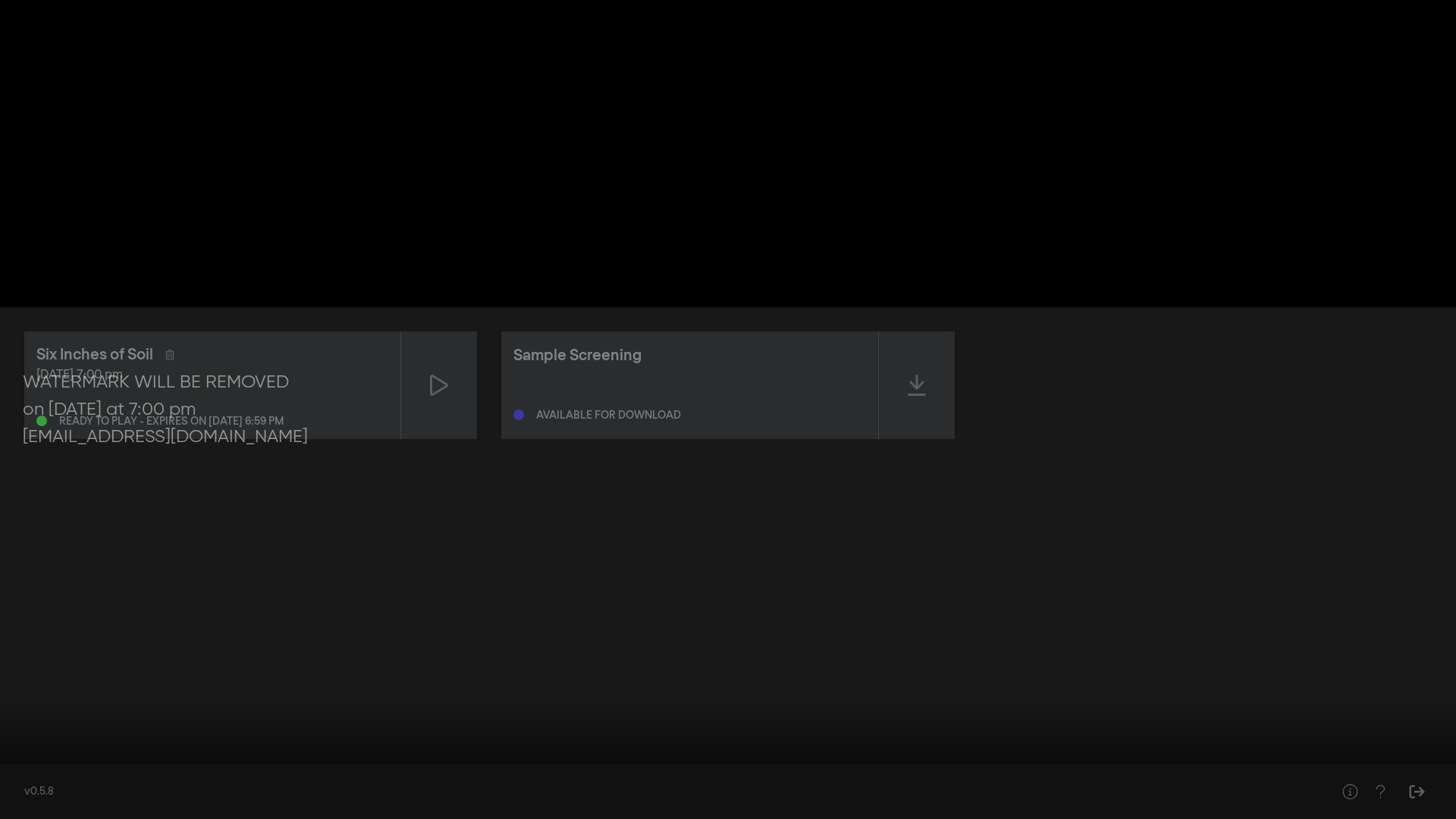
click at [31, 675] on div at bounding box center [728, 409] width 1456 height 819
drag, startPoint x: 23, startPoint y: 771, endPoint x: -8, endPoint y: 769, distance: 31.1
click at [8, 675] on input "Seek" at bounding box center [727, 771] width 1440 height 9
click at [30, 675] on button "pause" at bounding box center [28, 796] width 42 height 45
click at [30, 675] on button "play_arrow" at bounding box center [28, 796] width 42 height 45
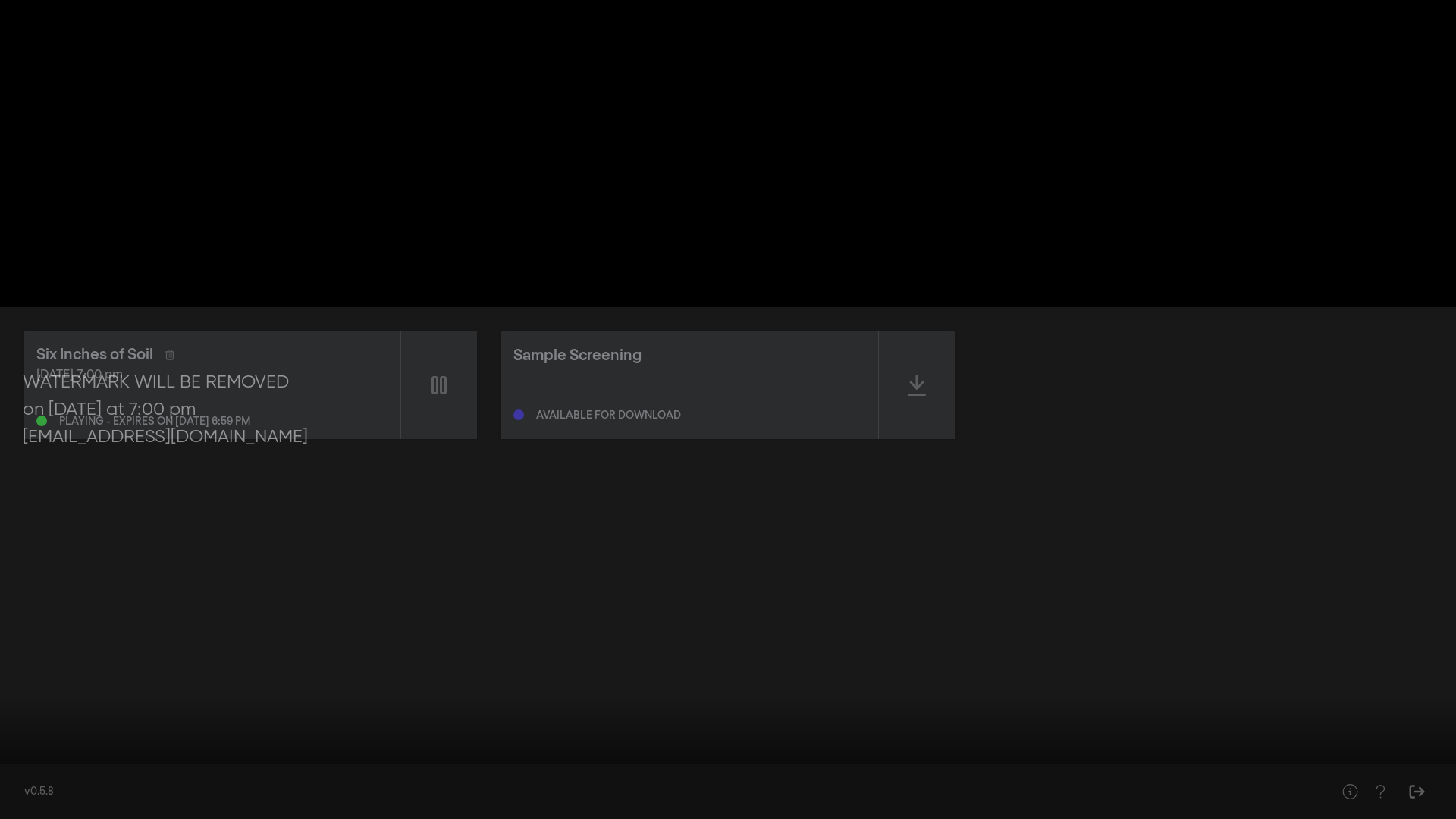
click at [30, 675] on button "pause" at bounding box center [28, 796] width 42 height 45
type input "1.777283"
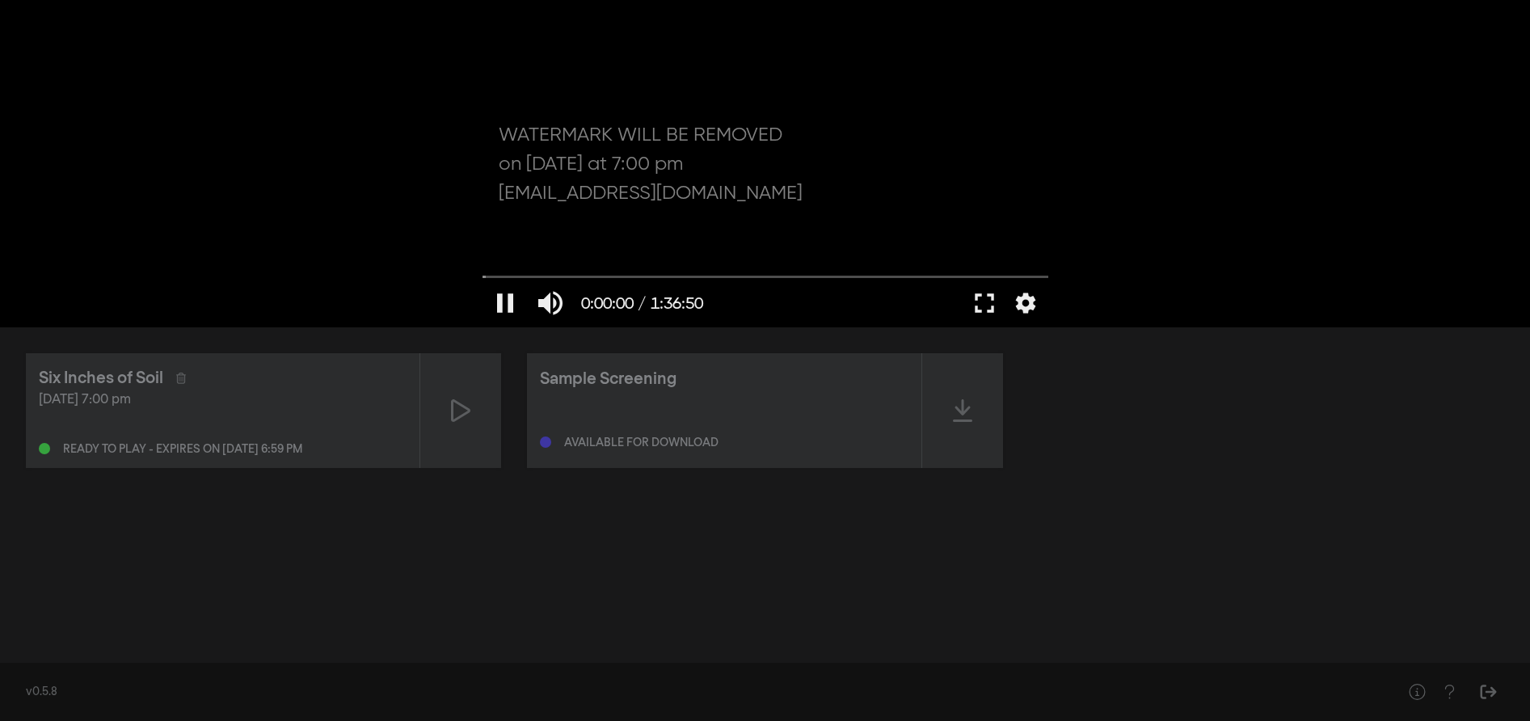
drag, startPoint x: 492, startPoint y: 276, endPoint x: 423, endPoint y: 286, distance: 69.4
type input "0"
click at [482, 282] on input "Seek" at bounding box center [765, 277] width 566 height 10
type input "0.756167763157895"
click at [600, 307] on input "volume" at bounding box center [592, 304] width 40 height 10
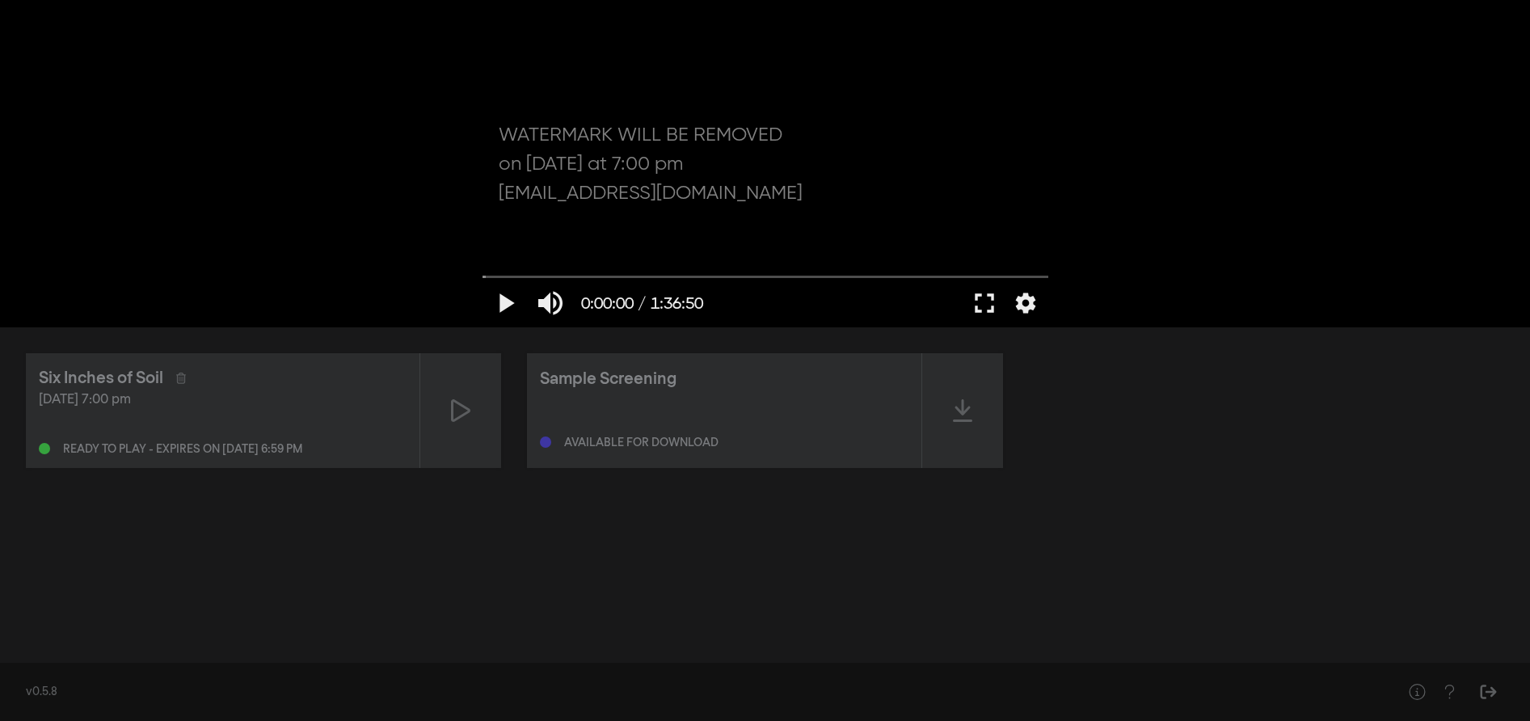
click at [579, 243] on div at bounding box center [765, 163] width 582 height 327
click at [992, 297] on button "fullscreen" at bounding box center [984, 303] width 45 height 48
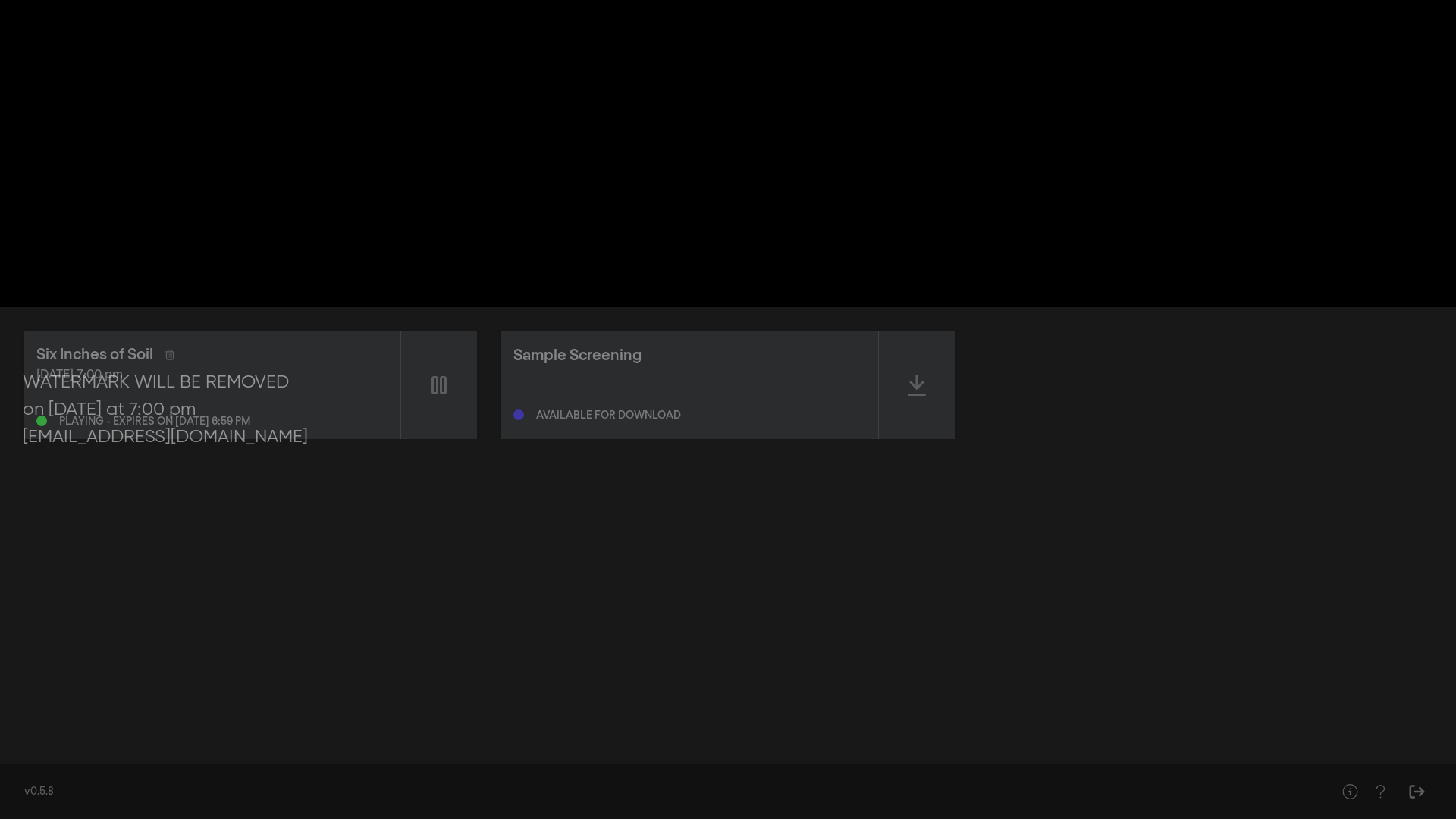
click at [1367, 675] on button "fullscreen_exit" at bounding box center [1388, 796] width 42 height 45
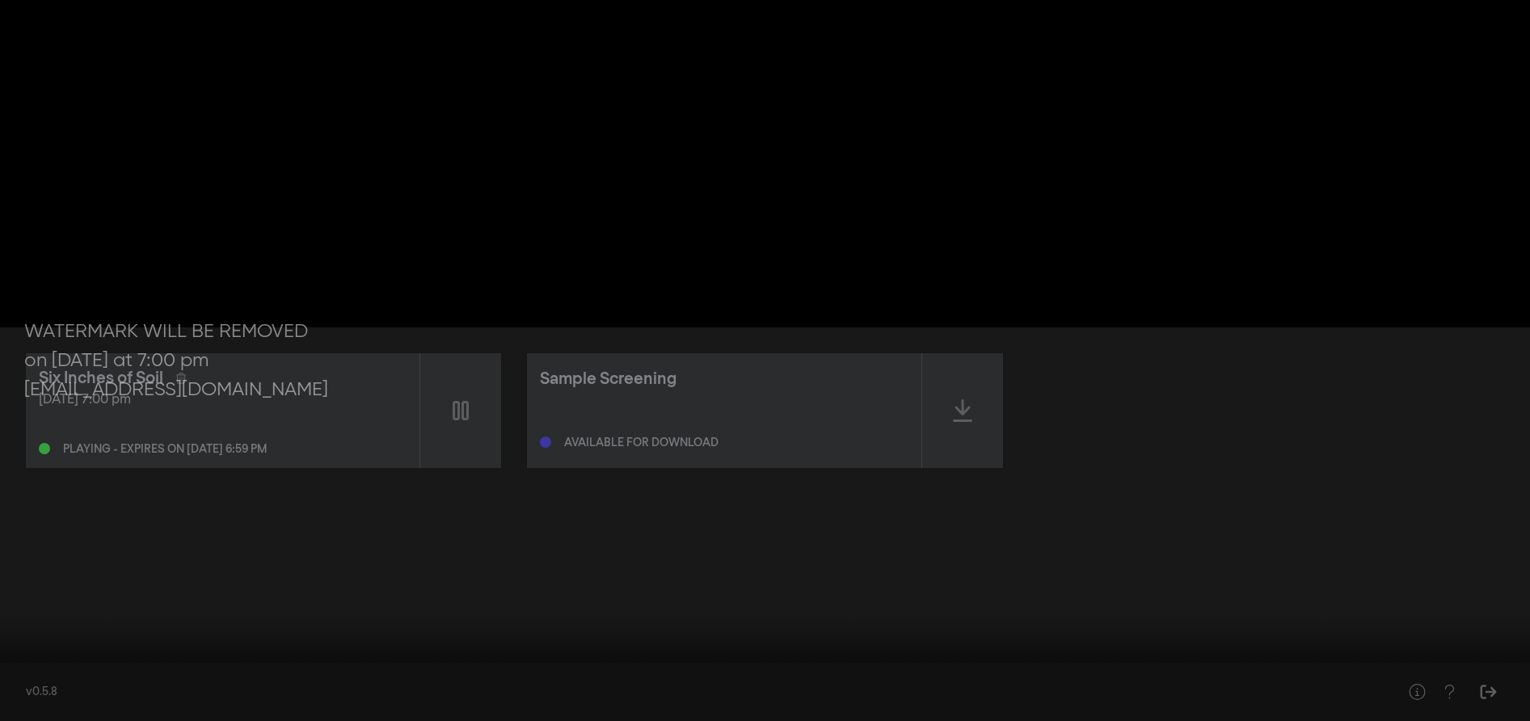
type input "439.757211"
